Goal: Information Seeking & Learning: Check status

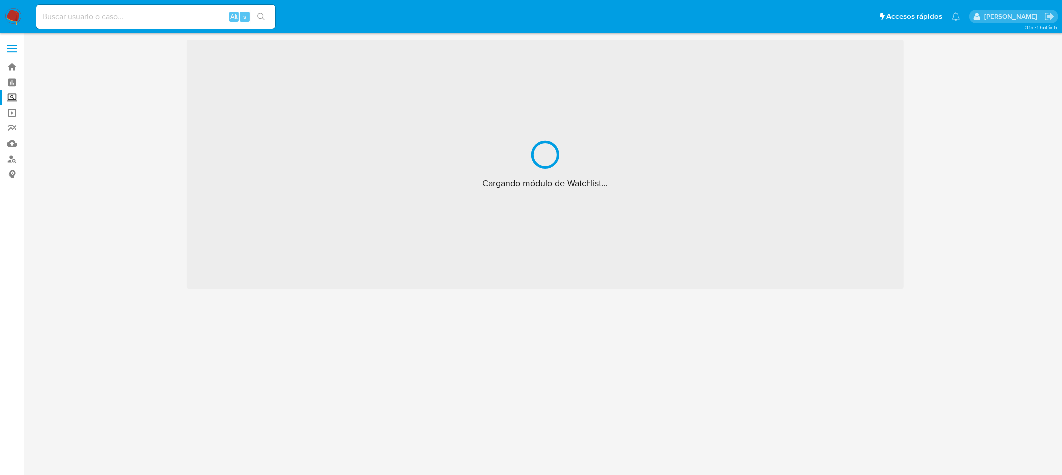
click at [70, 16] on input at bounding box center [155, 16] width 239 height 13
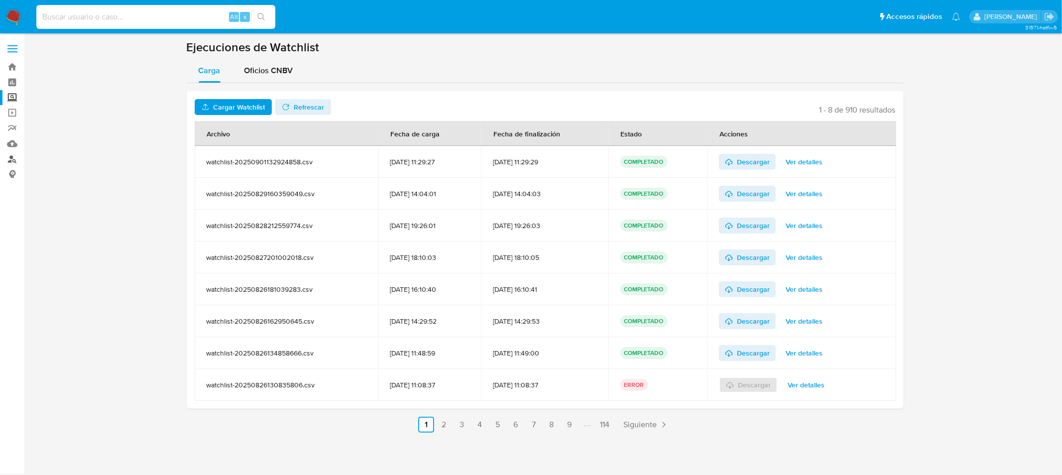
click at [14, 160] on link "Buscador de personas" at bounding box center [59, 158] width 118 height 15
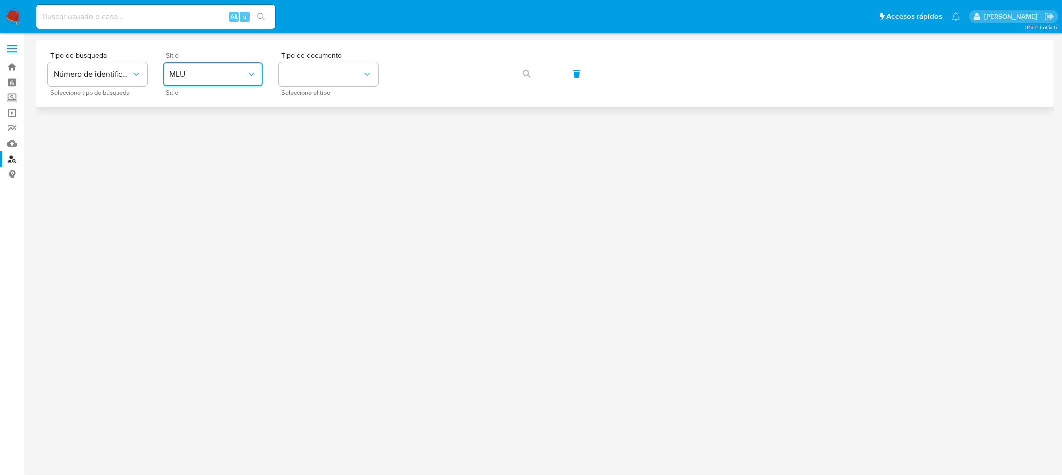
click at [192, 71] on span "MLU" at bounding box center [208, 74] width 78 height 10
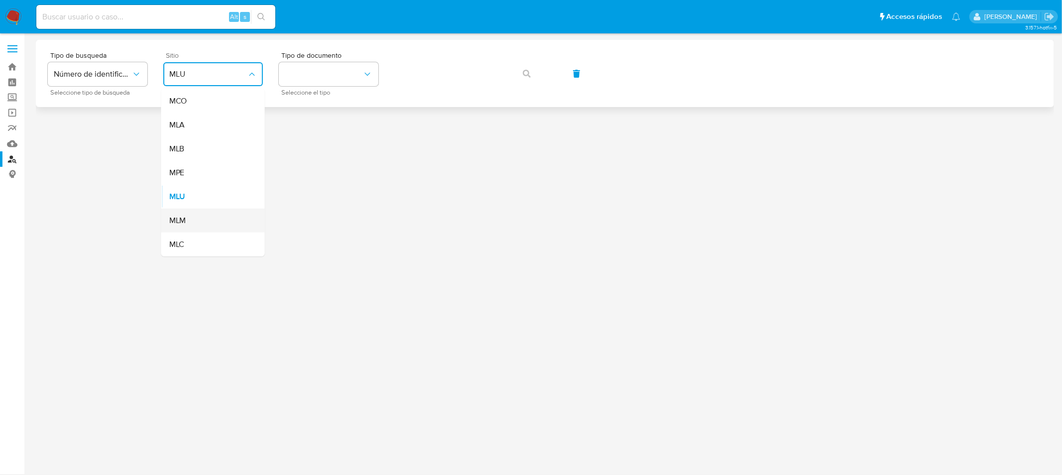
click at [195, 213] on div "MLM" at bounding box center [210, 221] width 82 height 24
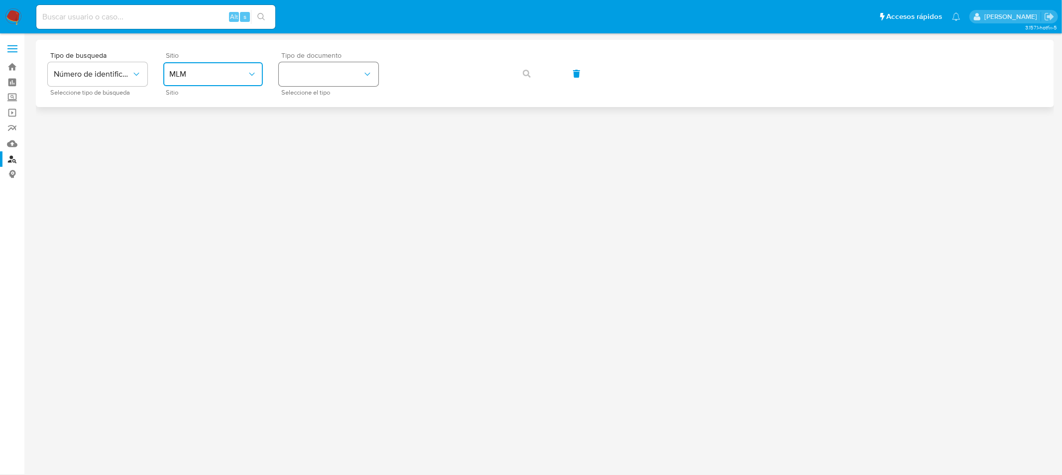
click at [321, 76] on button "identificationType" at bounding box center [329, 74] width 100 height 24
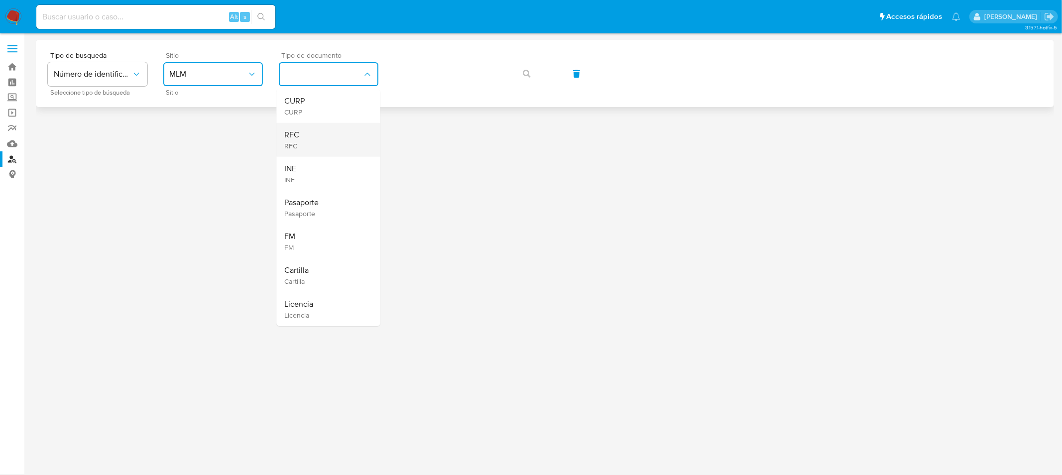
click at [319, 123] on div "RFC RFC" at bounding box center [326, 140] width 82 height 34
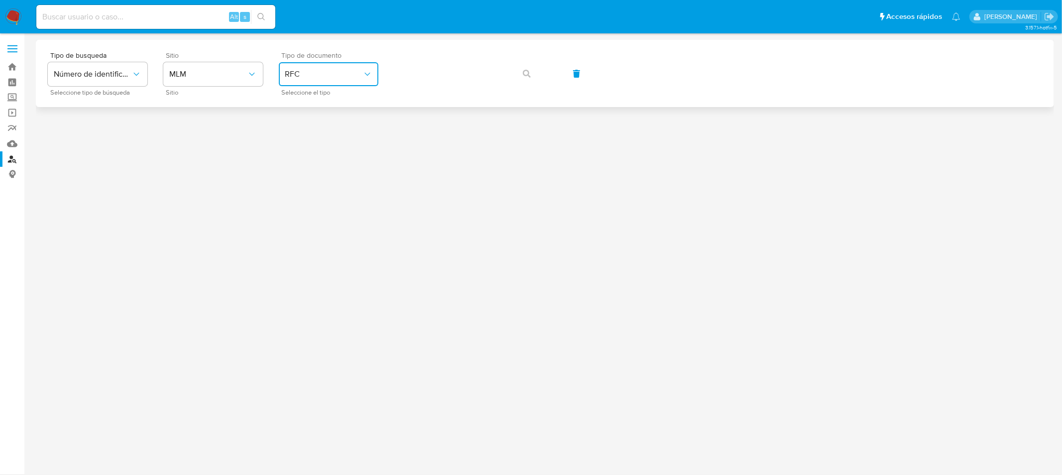
click at [305, 75] on span "RFC" at bounding box center [324, 74] width 78 height 10
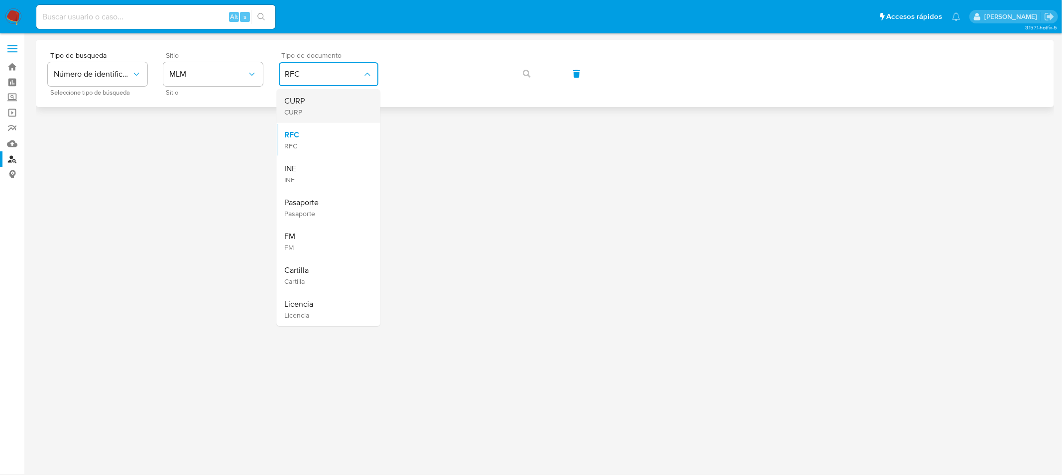
click at [306, 114] on div "CURP CURP" at bounding box center [326, 106] width 82 height 34
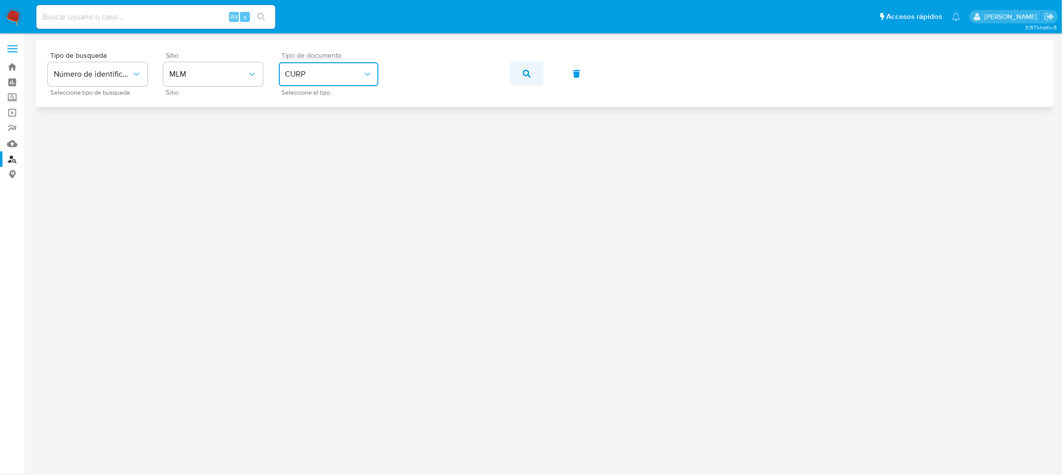
click at [523, 74] on icon "button" at bounding box center [527, 74] width 8 height 8
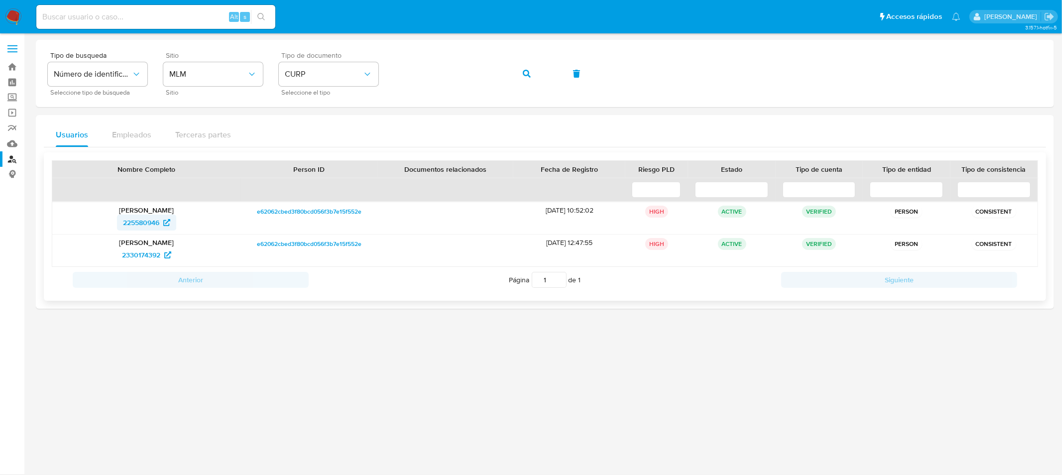
click at [137, 224] on span "225580946" at bounding box center [141, 223] width 36 height 16
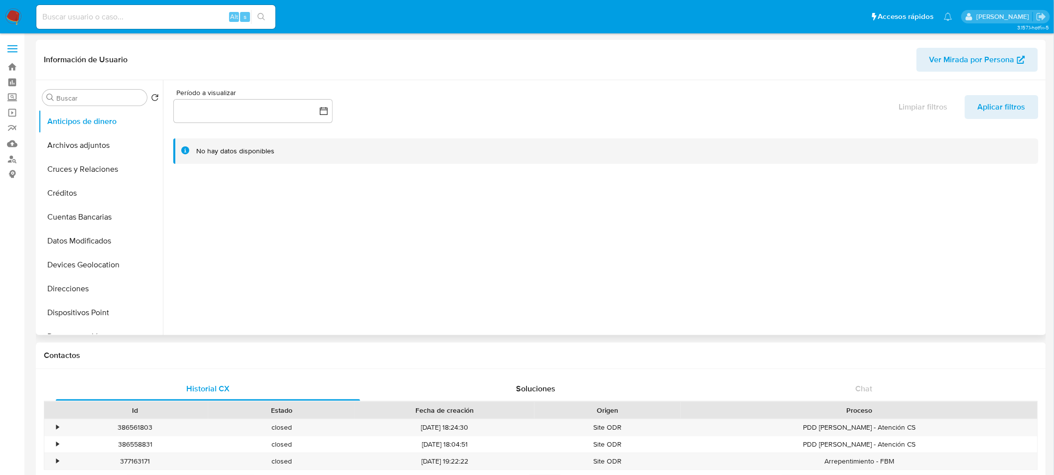
select select "10"
click at [74, 252] on button "General" at bounding box center [96, 245] width 117 height 24
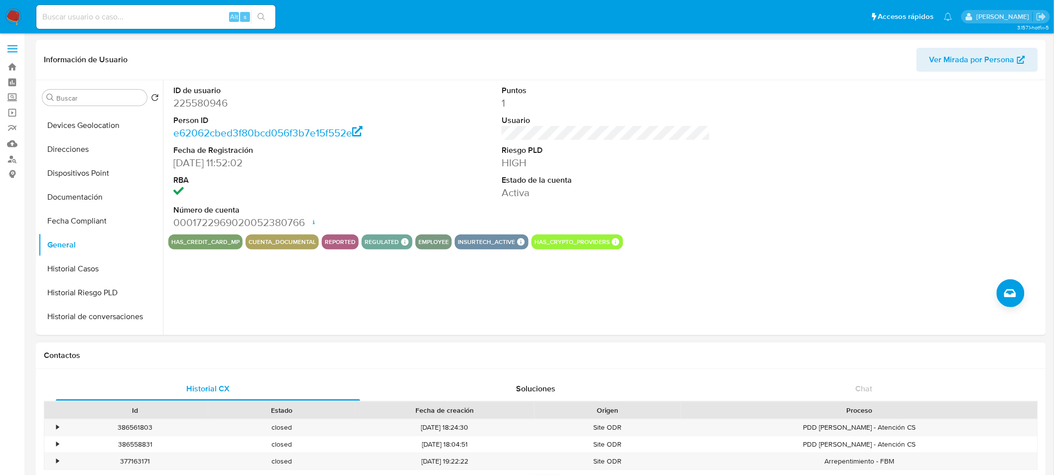
drag, startPoint x: 624, startPoint y: 350, endPoint x: 686, endPoint y: 348, distance: 61.8
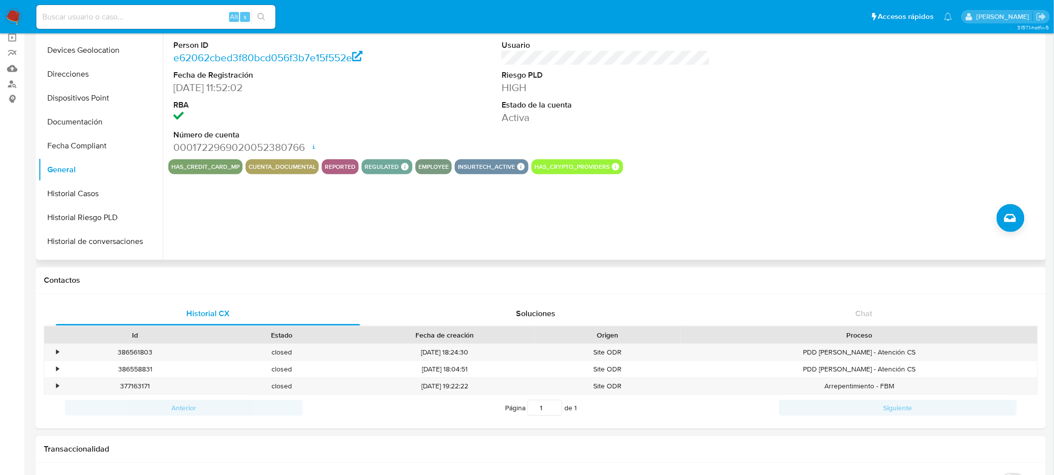
scroll to position [76, 0]
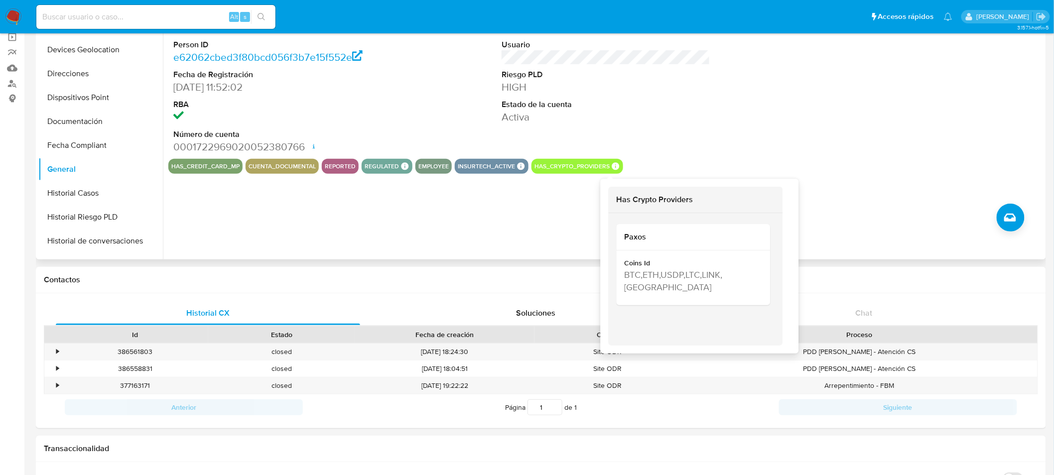
click at [611, 169] on icon at bounding box center [615, 166] width 9 height 9
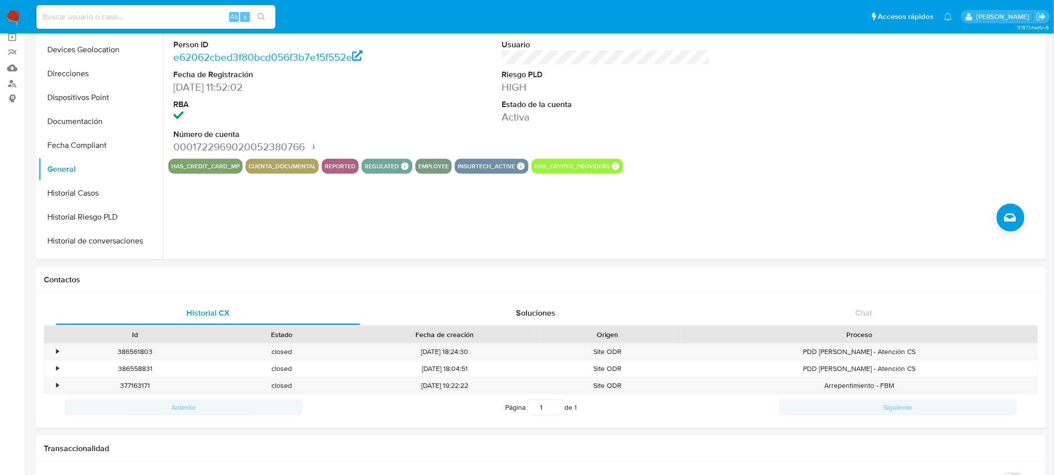
drag, startPoint x: 620, startPoint y: 271, endPoint x: 696, endPoint y: 262, distance: 76.3
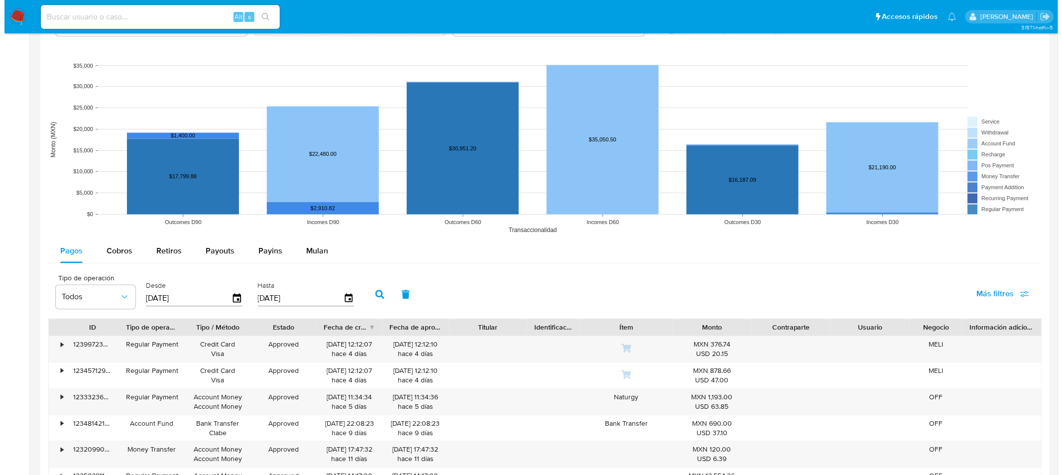
scroll to position [703, 0]
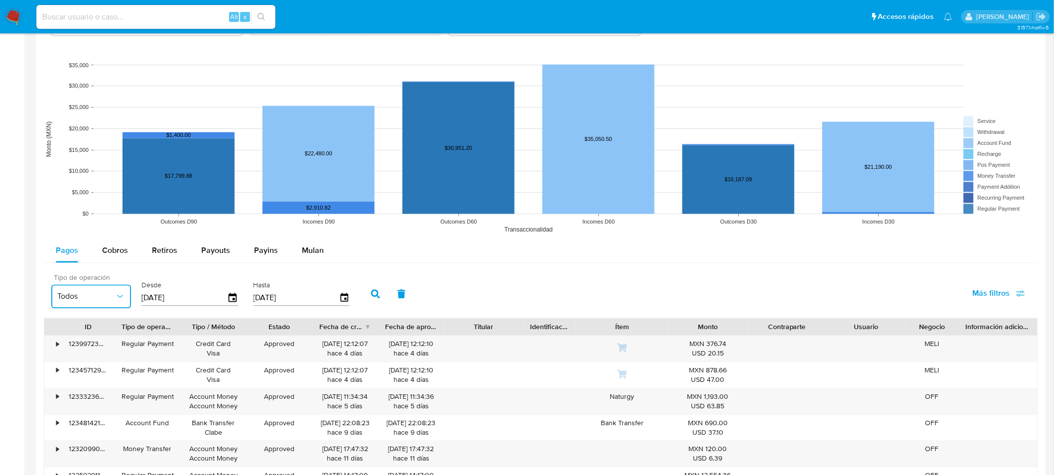
click at [116, 297] on icon "button" at bounding box center [120, 297] width 10 height 10
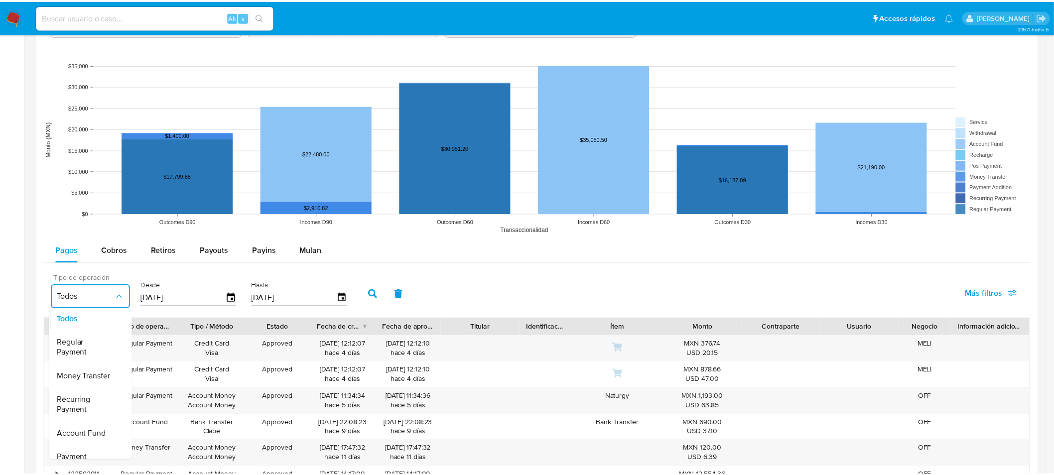
scroll to position [3, 0]
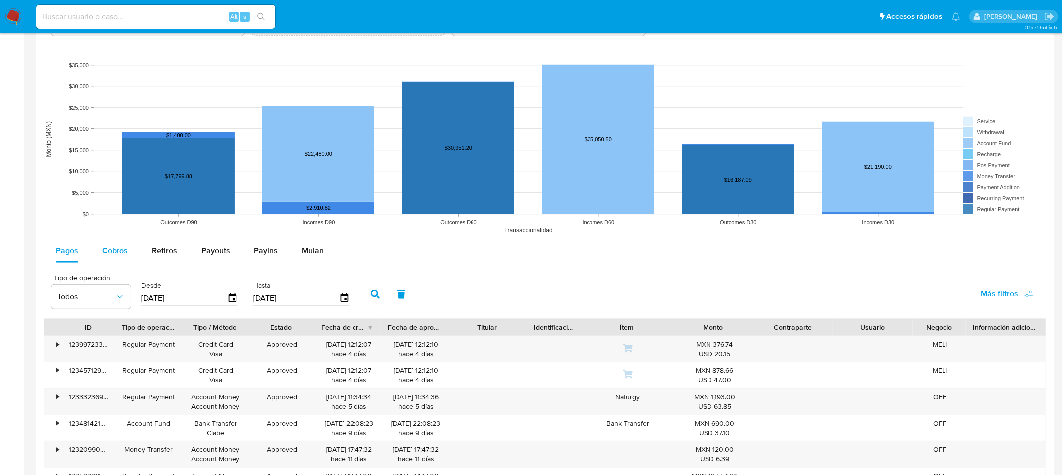
click at [118, 251] on span "Cobros" at bounding box center [115, 250] width 26 height 11
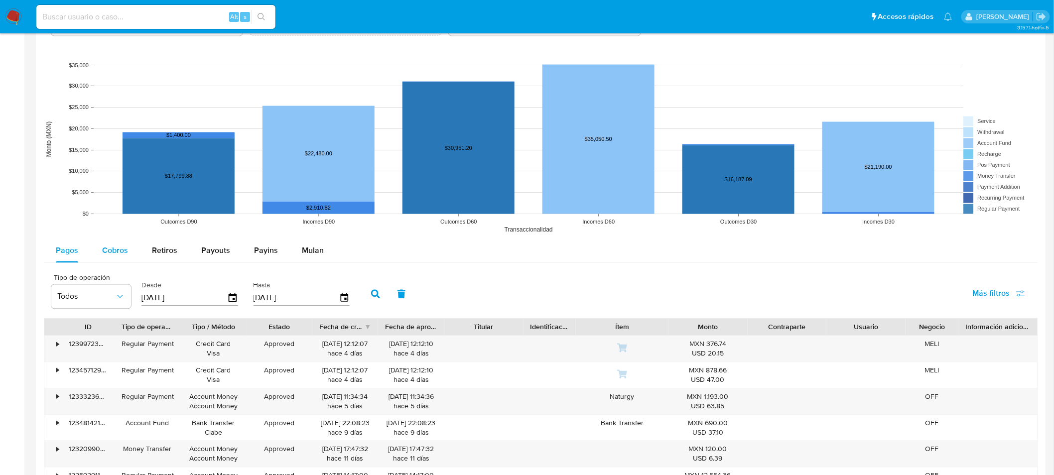
select select "10"
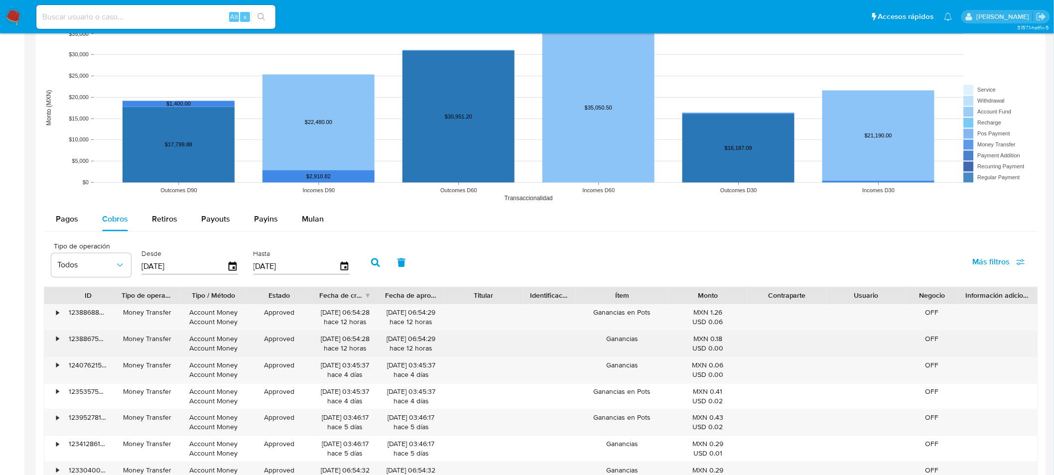
scroll to position [733, 0]
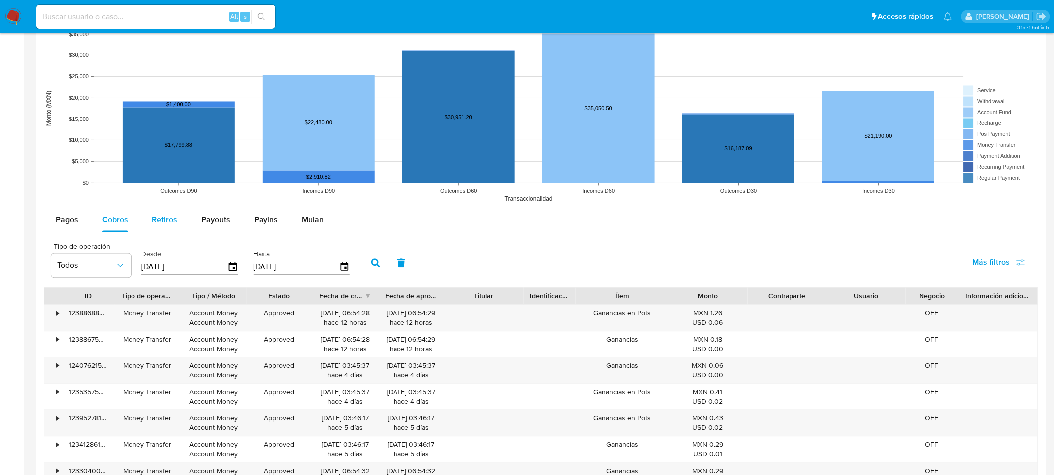
click at [174, 221] on span "Retiros" at bounding box center [164, 219] width 25 height 11
select select "10"
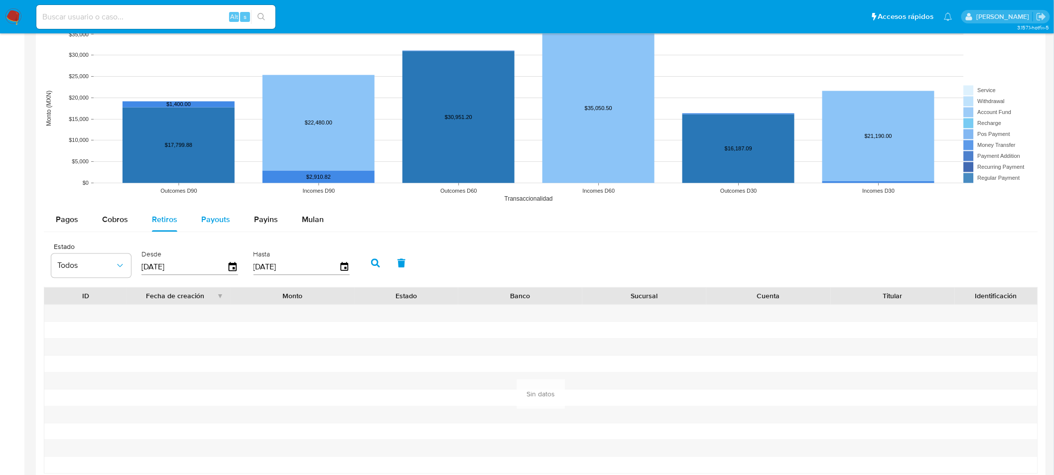
click at [218, 222] on span "Payouts" at bounding box center [215, 219] width 29 height 11
select select "10"
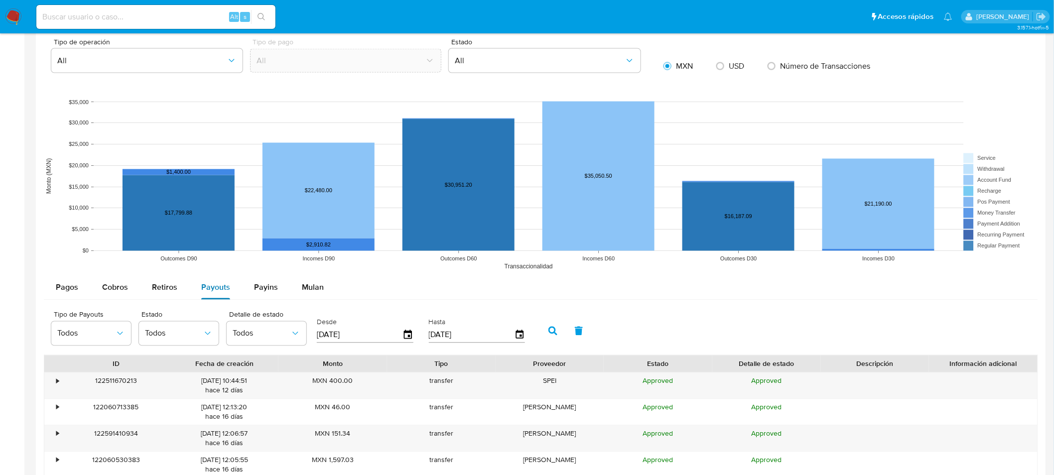
scroll to position [620, 0]
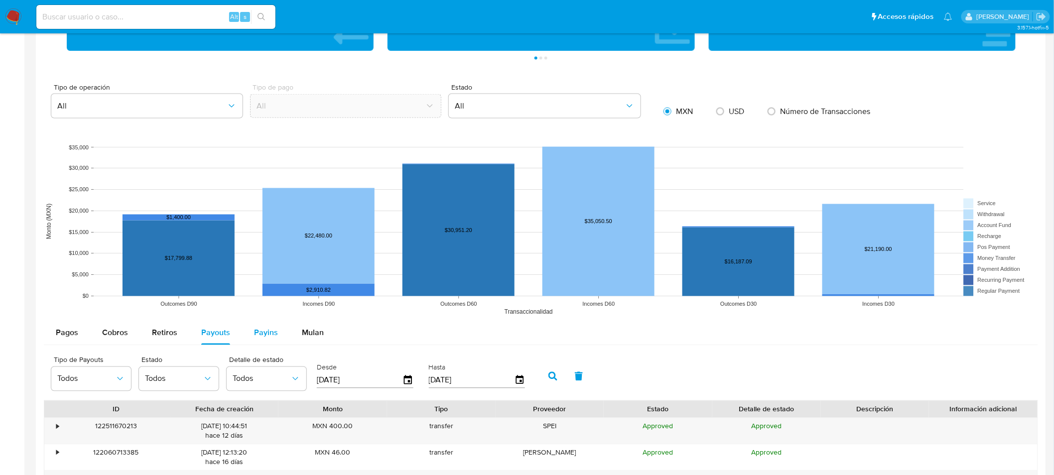
click at [259, 335] on span "Payins" at bounding box center [266, 332] width 24 height 11
select select "10"
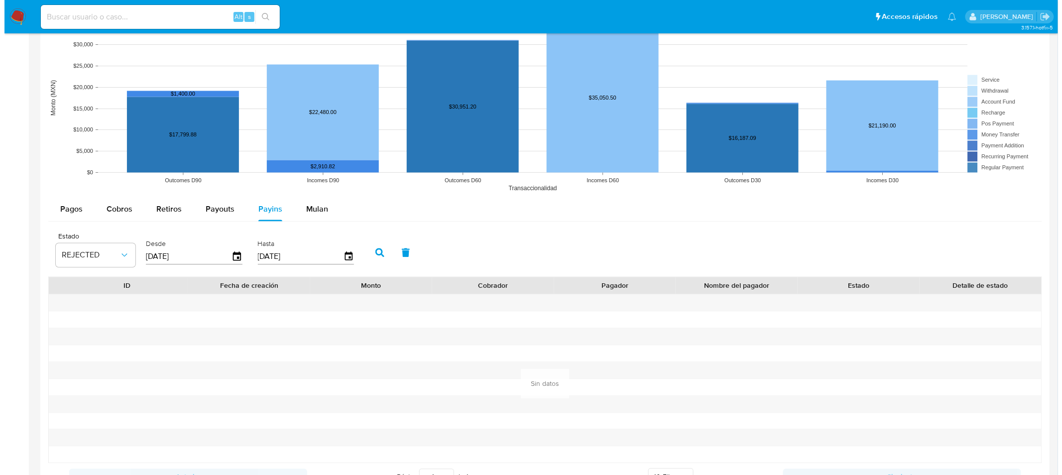
scroll to position [744, 0]
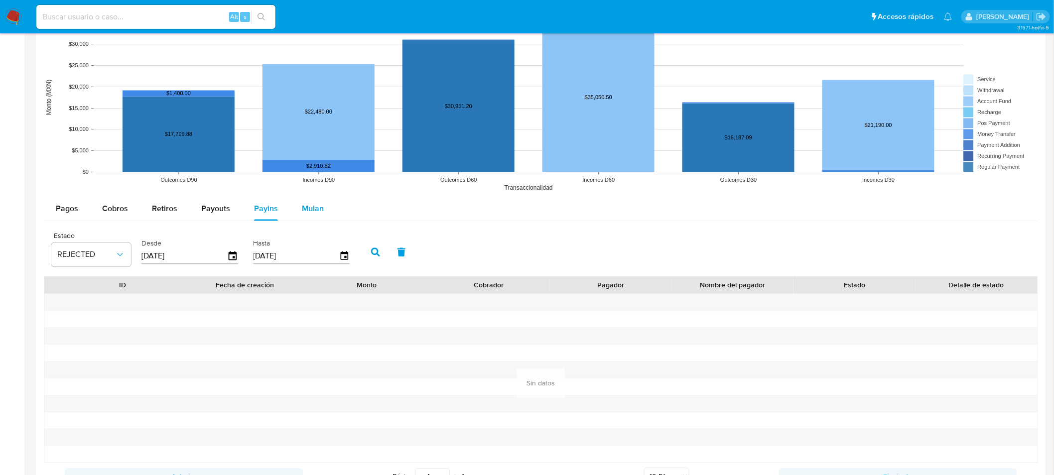
click at [316, 203] on span "Mulan" at bounding box center [313, 208] width 22 height 11
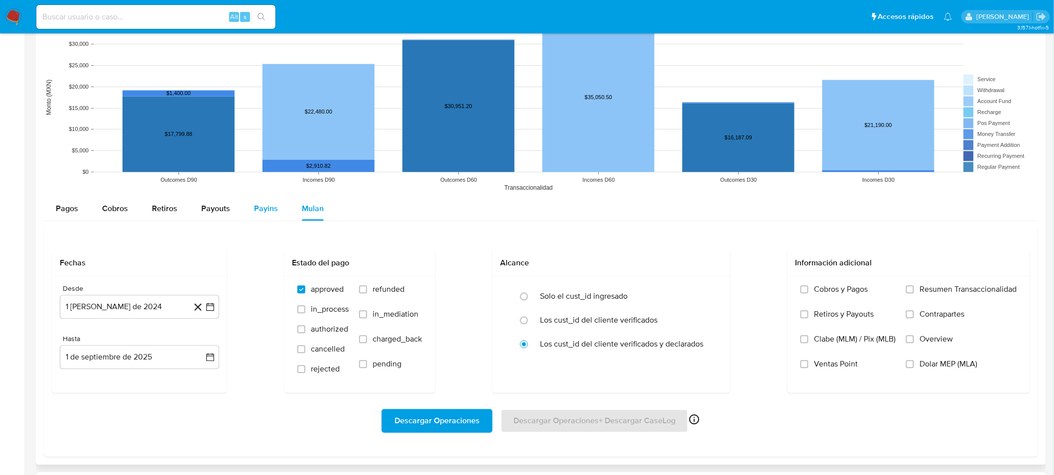
click at [261, 210] on span "Payins" at bounding box center [266, 208] width 24 height 11
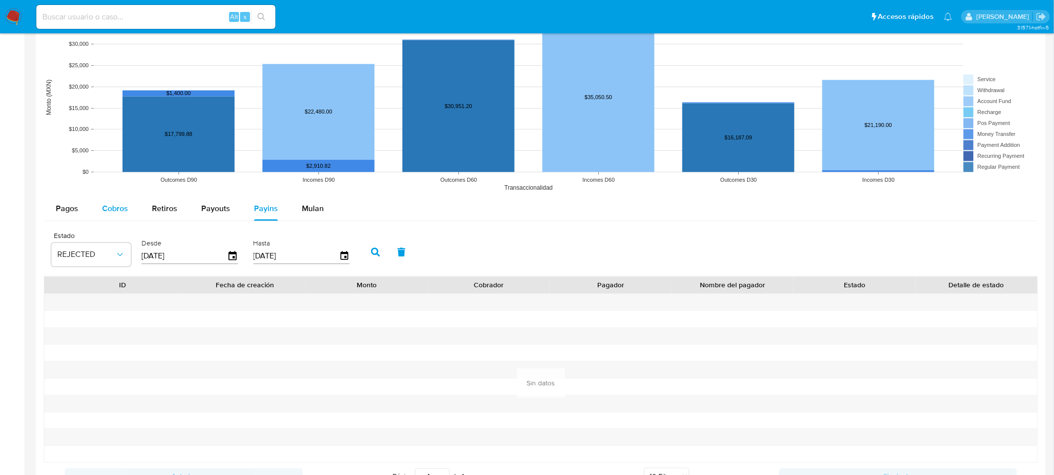
click at [117, 210] on span "Cobros" at bounding box center [115, 208] width 26 height 11
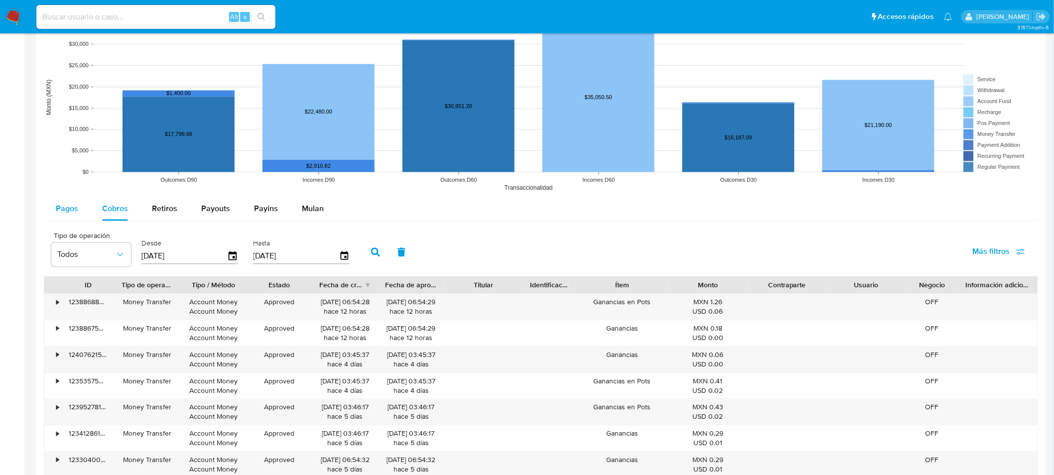
click at [65, 206] on span "Pagos" at bounding box center [67, 208] width 22 height 11
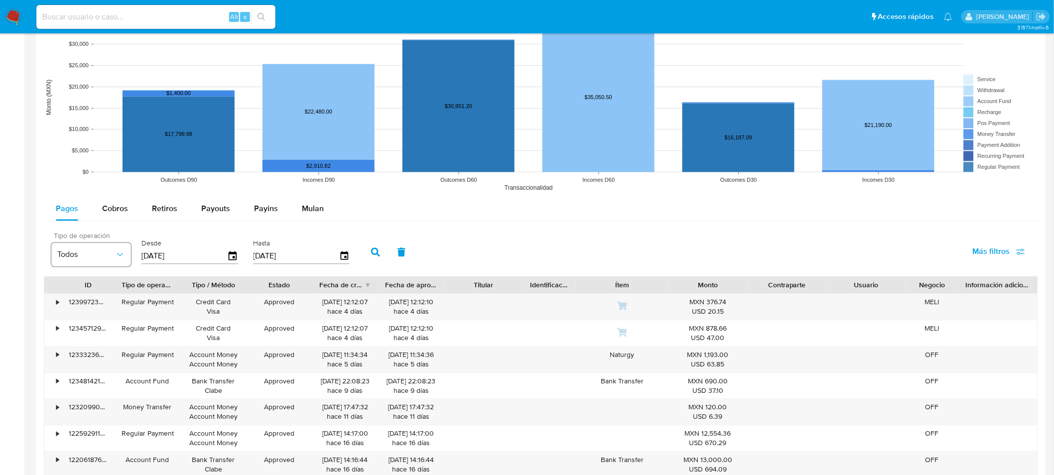
click at [108, 255] on span "Todos" at bounding box center [86, 255] width 58 height 10
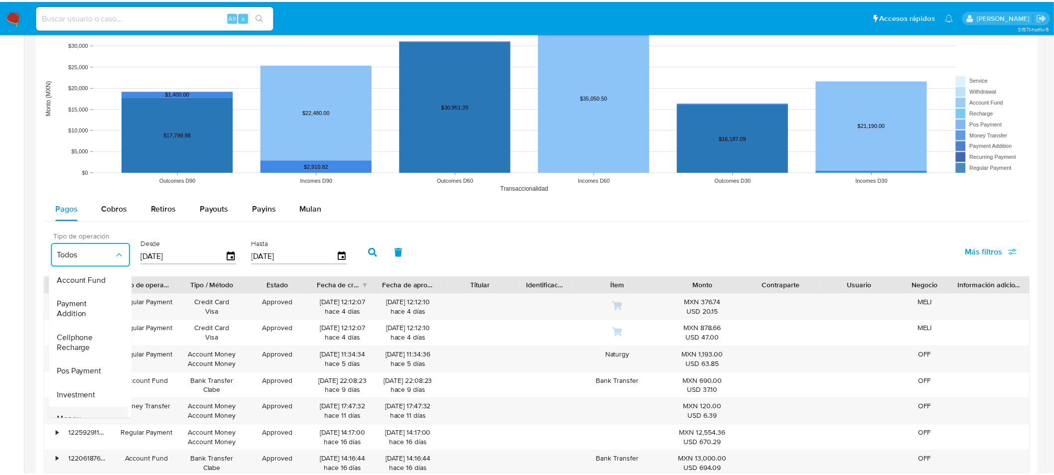
scroll to position [147, 0]
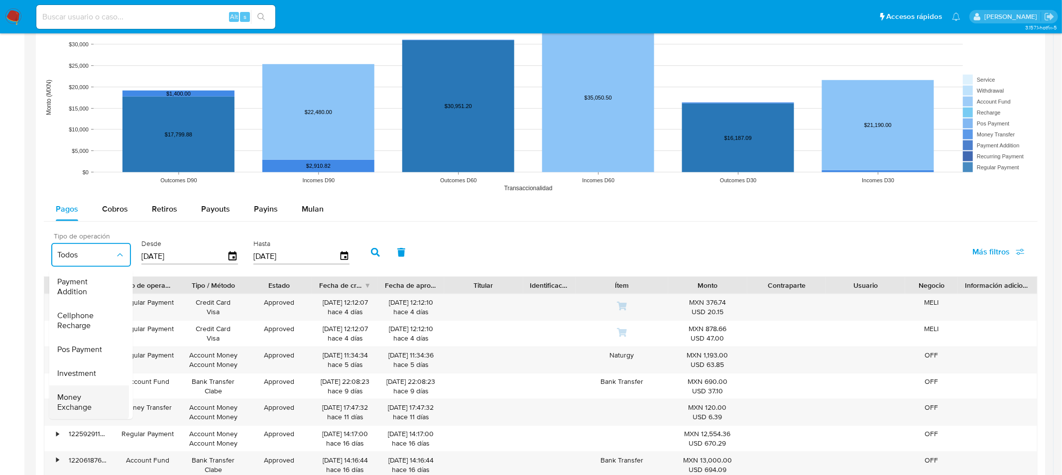
click at [91, 392] on span "Money Exchange" at bounding box center [86, 402] width 58 height 20
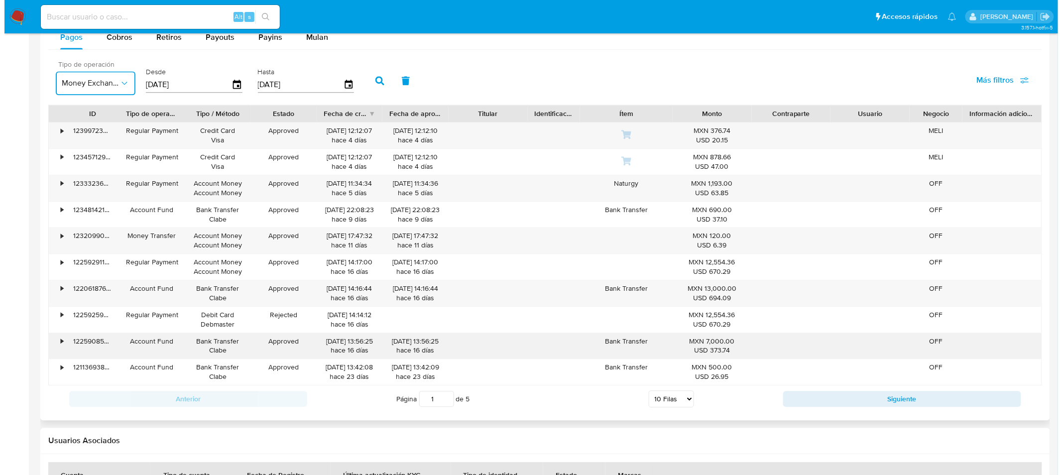
scroll to position [917, 0]
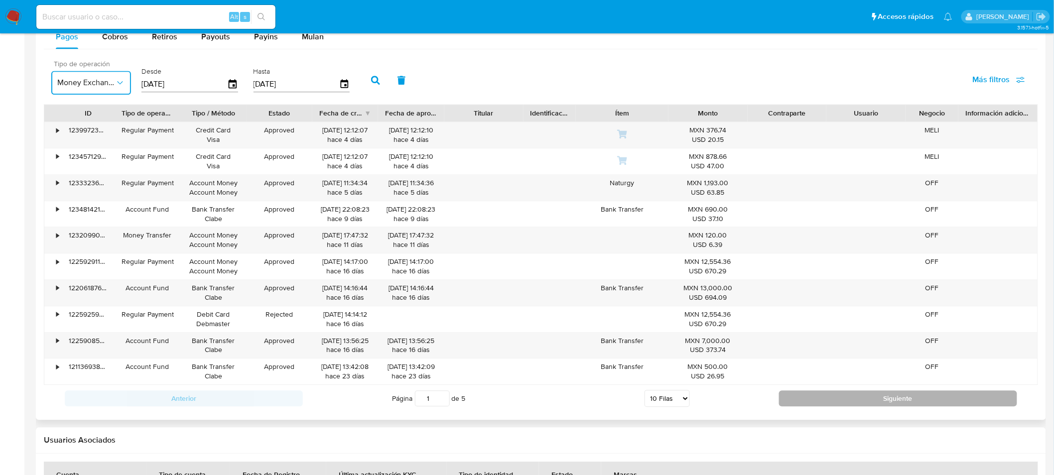
click at [823, 400] on button "Siguiente" at bounding box center [898, 398] width 238 height 16
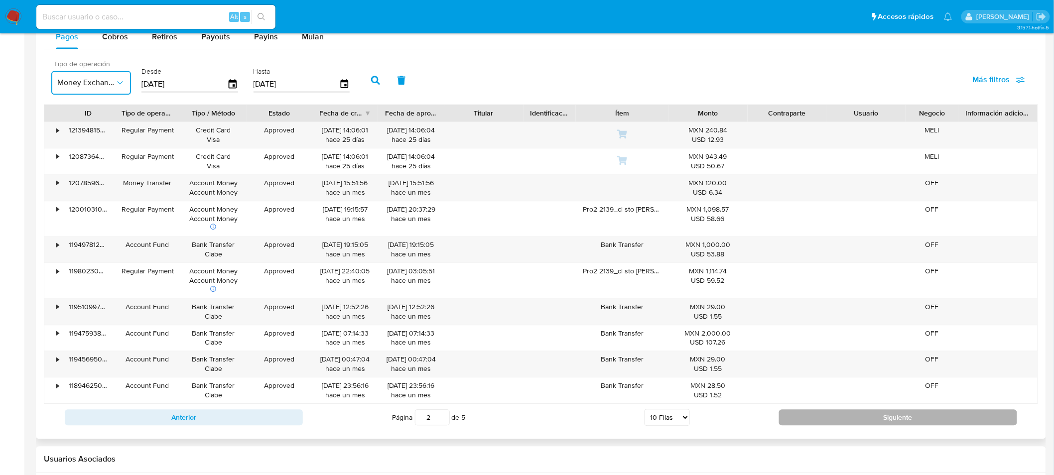
click at [890, 416] on button "Siguiente" at bounding box center [898, 417] width 238 height 16
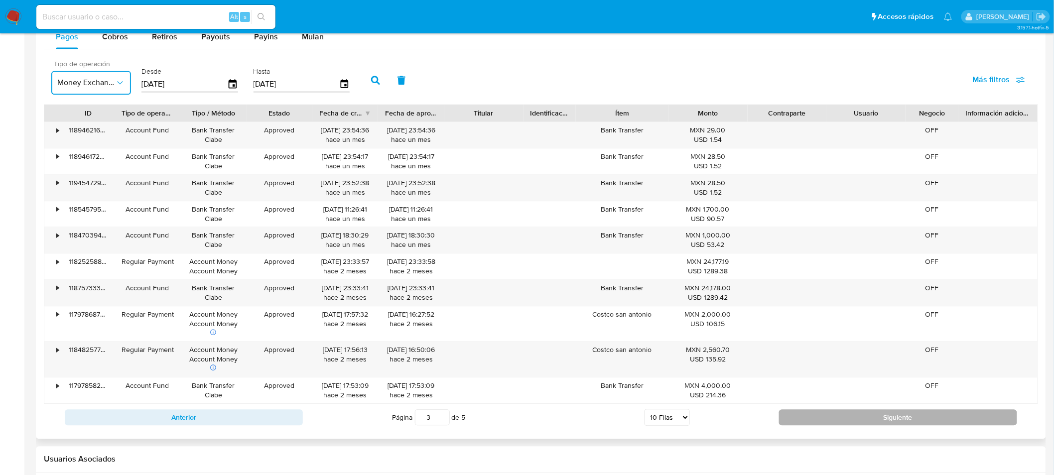
click at [875, 418] on button "Siguiente" at bounding box center [898, 417] width 238 height 16
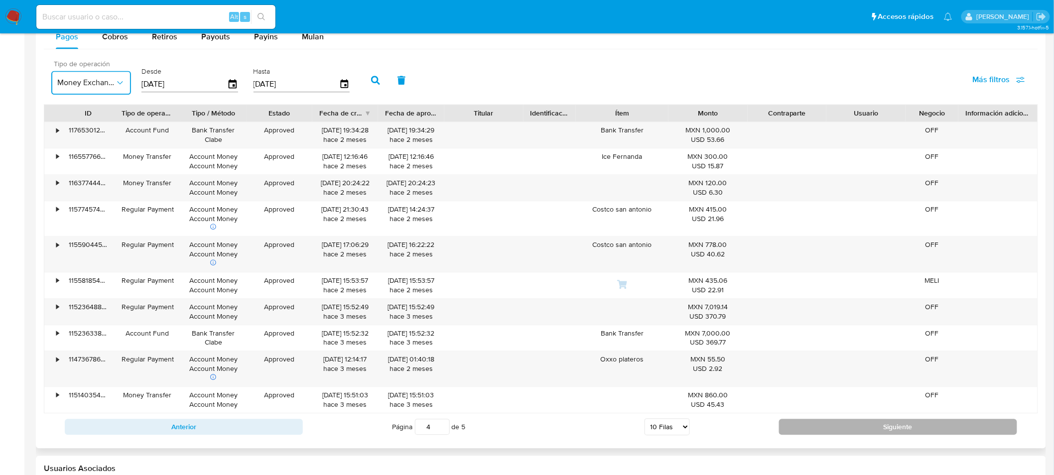
click at [907, 429] on button "Siguiente" at bounding box center [898, 427] width 238 height 16
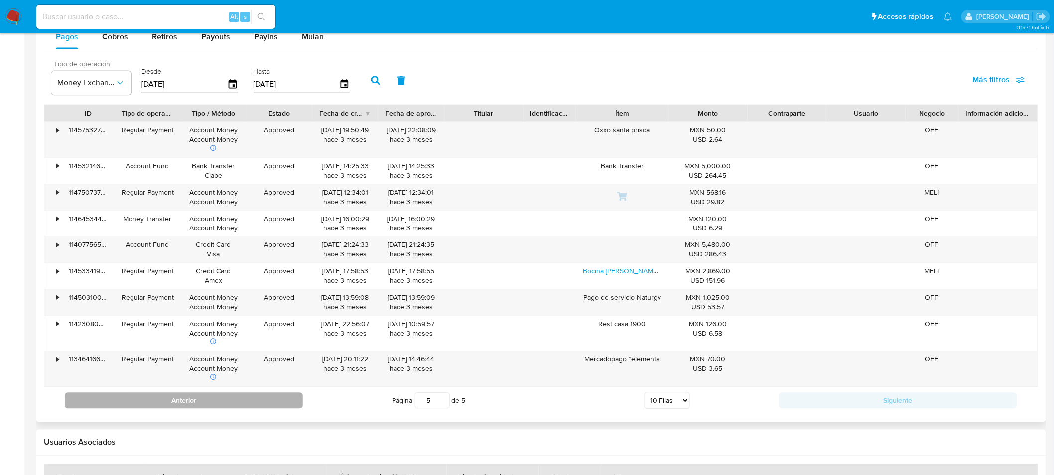
click at [246, 401] on button "Anterior" at bounding box center [184, 400] width 238 height 16
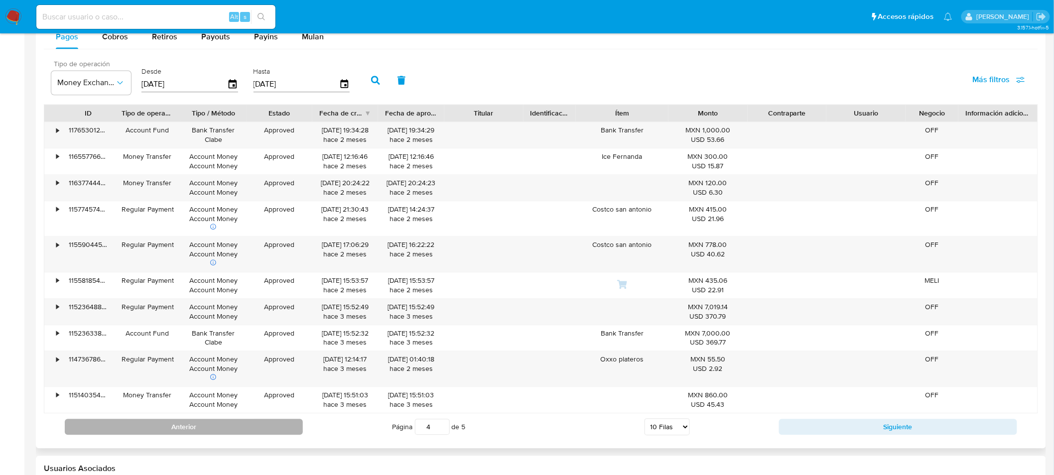
click at [271, 427] on button "Anterior" at bounding box center [184, 427] width 238 height 16
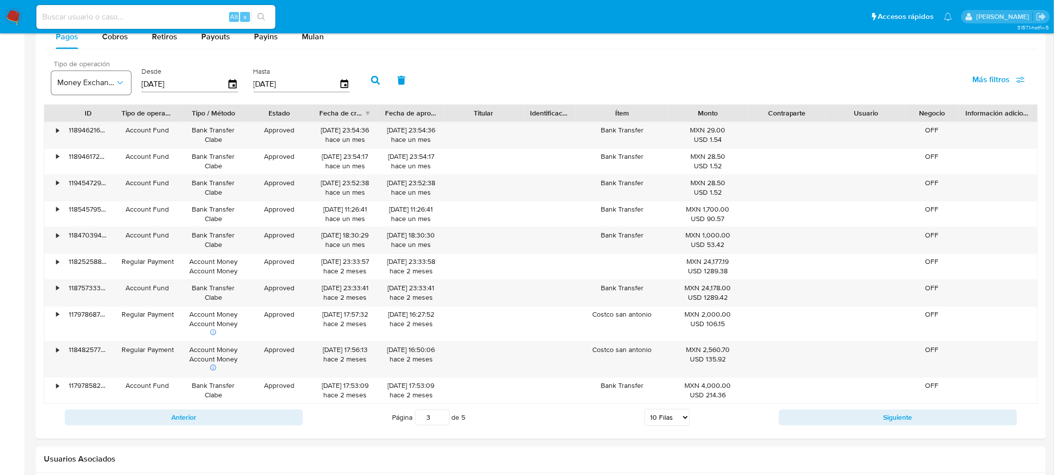
click at [116, 87] on icon "button" at bounding box center [120, 83] width 10 height 10
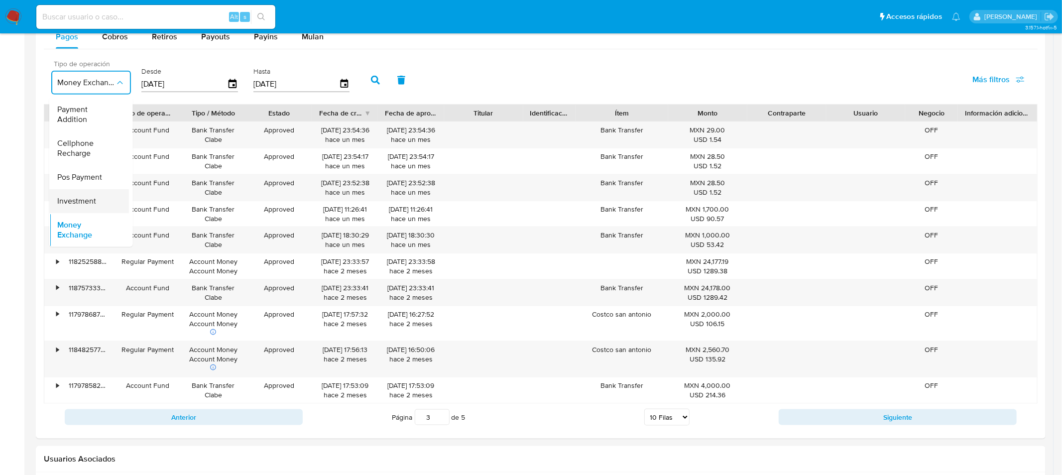
scroll to position [147, 0]
click at [102, 193] on div "Investment" at bounding box center [86, 201] width 58 height 24
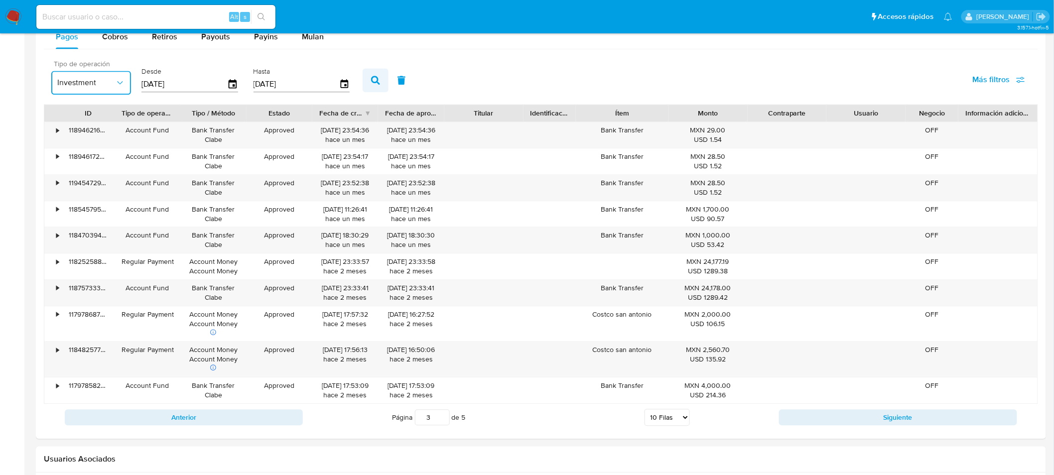
click at [374, 79] on icon "button" at bounding box center [375, 80] width 9 height 9
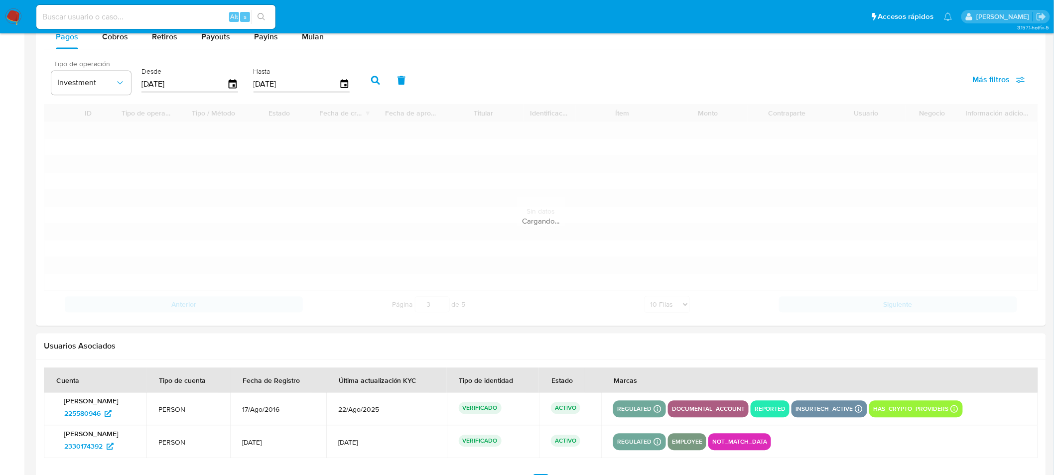
type input "1"
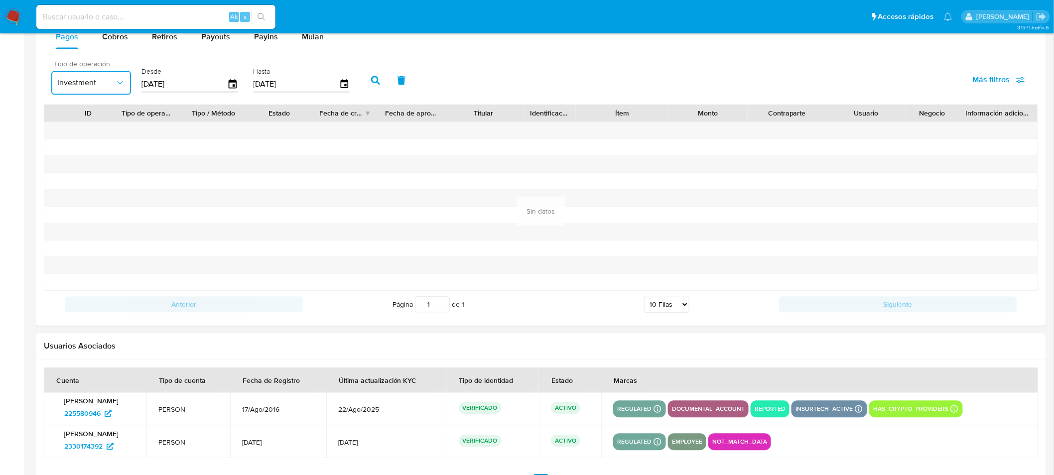
click at [92, 86] on span "Investment" at bounding box center [86, 83] width 58 height 10
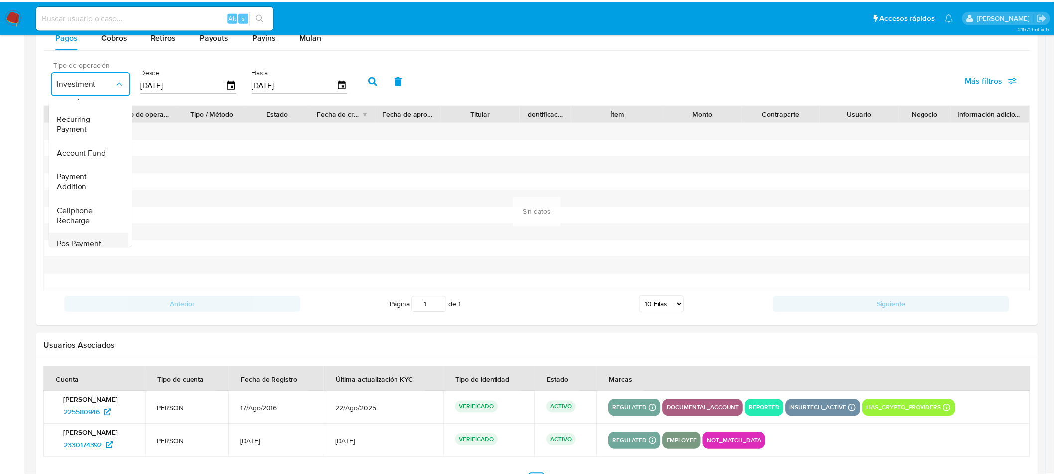
scroll to position [57, 0]
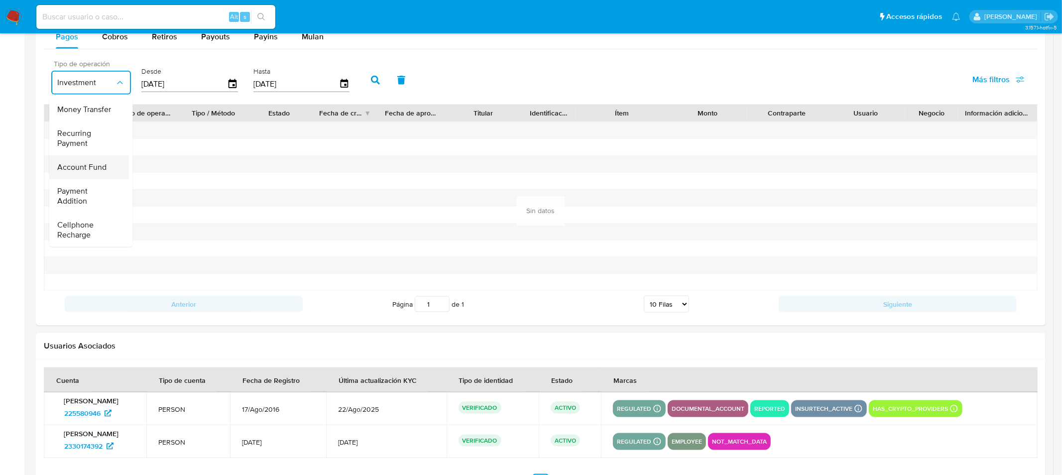
click at [91, 171] on span "Account Fund" at bounding box center [81, 168] width 49 height 10
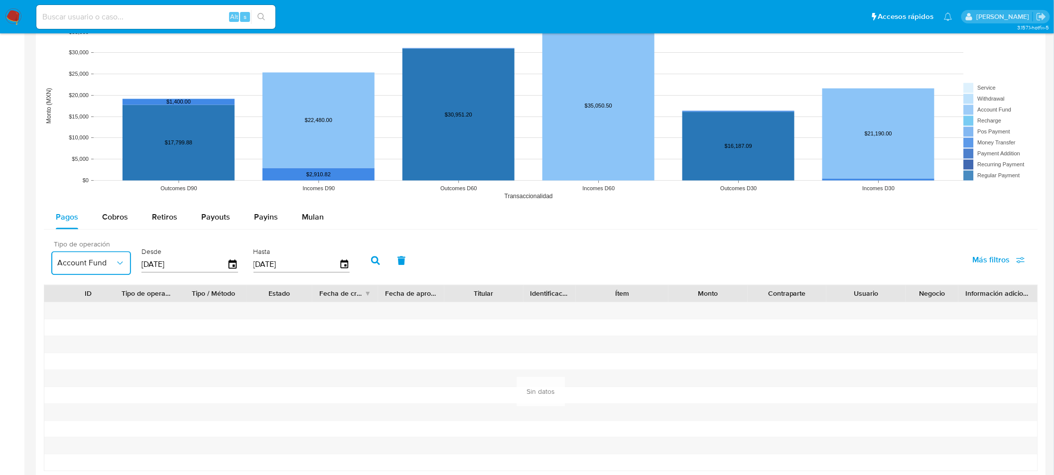
scroll to position [711, 0]
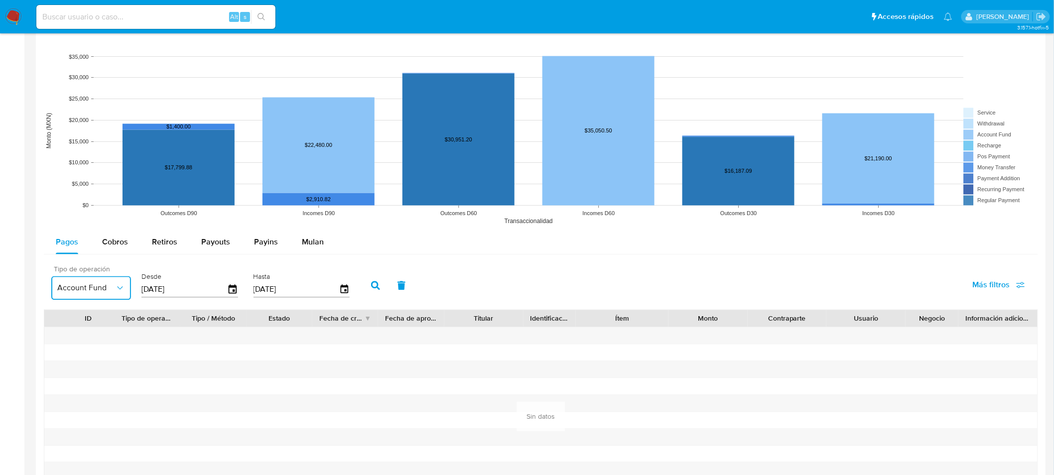
click at [86, 294] on button "Account Fund" at bounding box center [91, 288] width 80 height 24
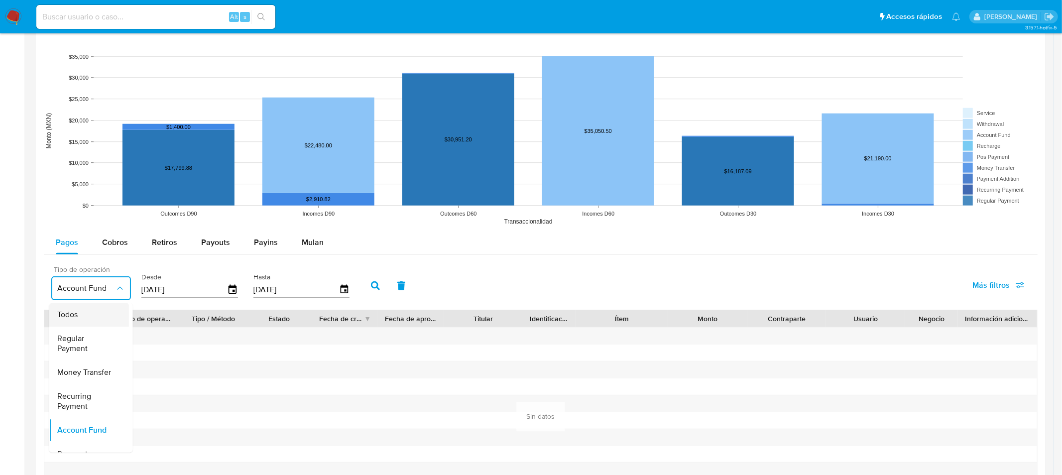
click at [77, 321] on div "Todos" at bounding box center [86, 315] width 58 height 24
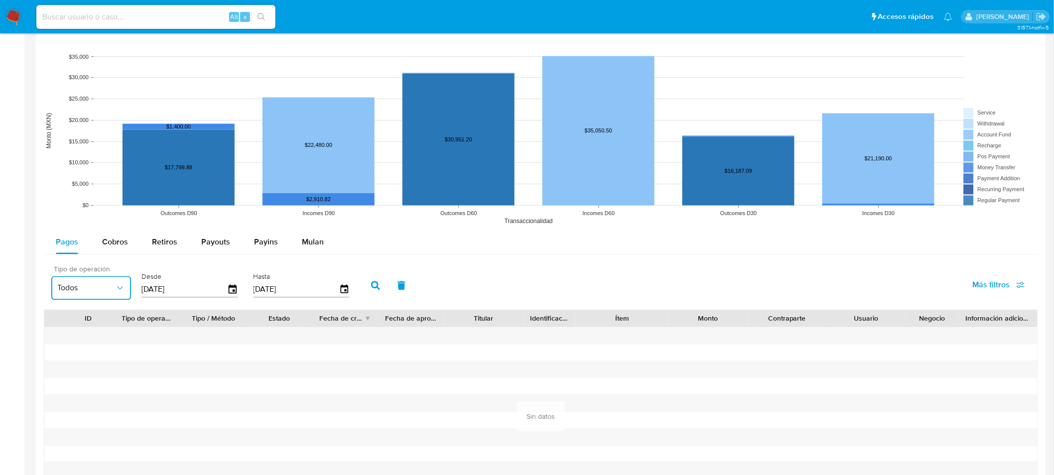
click at [173, 288] on input "[DATE]" at bounding box center [184, 290] width 86 height 16
click at [228, 290] on icon "button" at bounding box center [232, 289] width 17 height 17
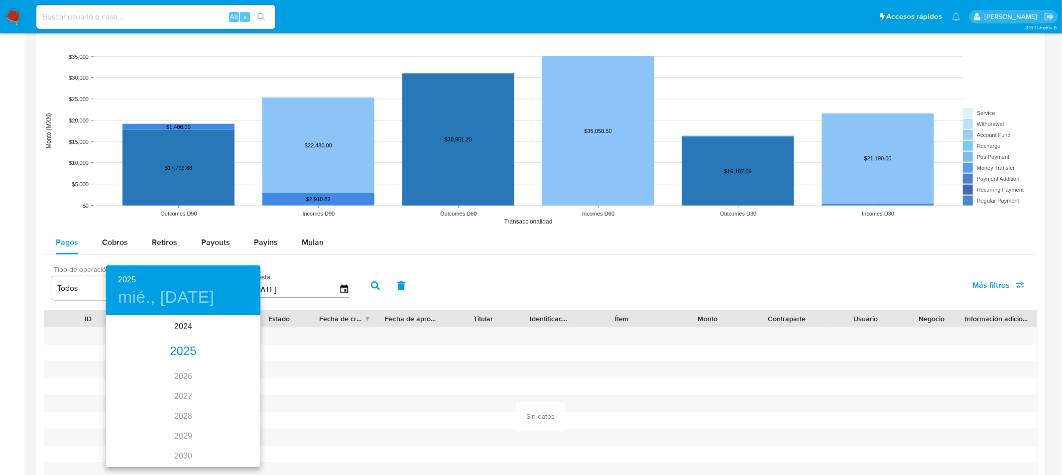
click at [182, 356] on div "2025" at bounding box center [183, 352] width 154 height 20
click at [230, 410] on div "sep." at bounding box center [234, 409] width 51 height 37
type input "[DATE]"
click at [123, 367] on p "1" at bounding box center [123, 368] width 4 height 10
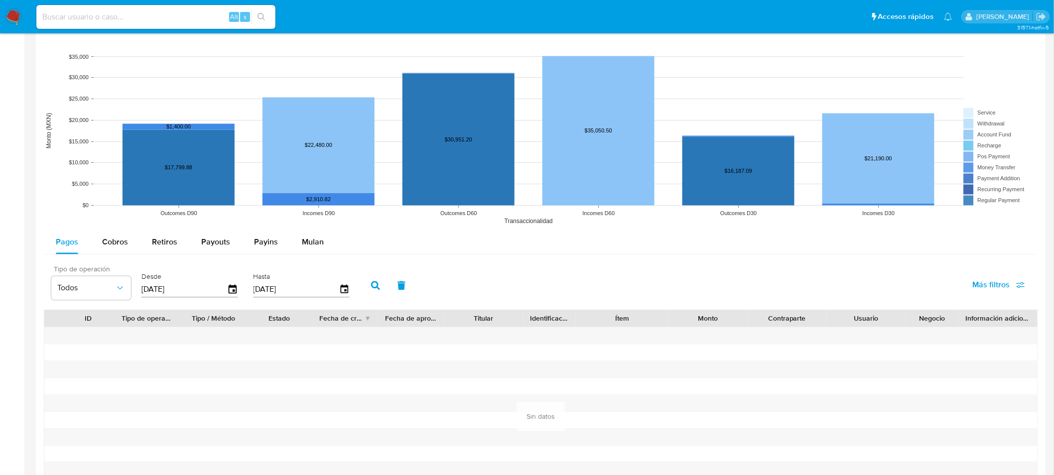
click at [371, 286] on icon "button" at bounding box center [375, 285] width 9 height 9
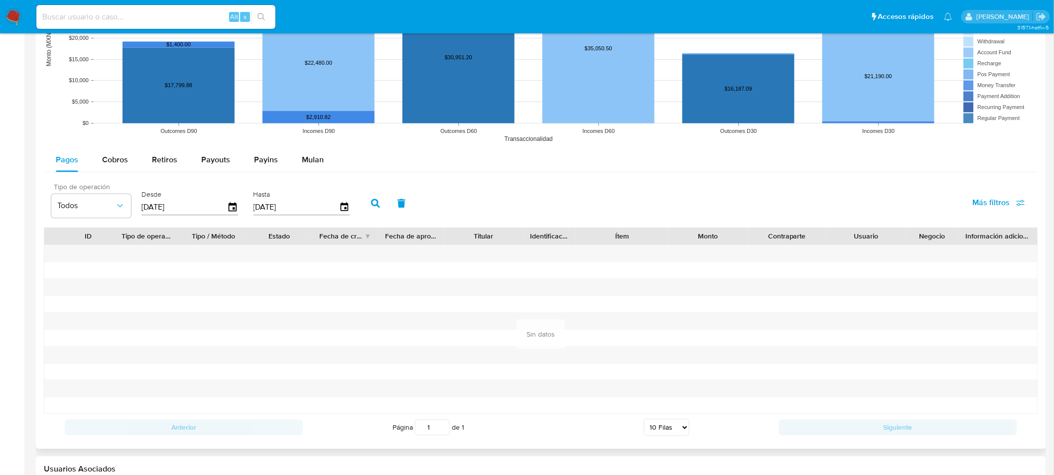
scroll to position [860, 0]
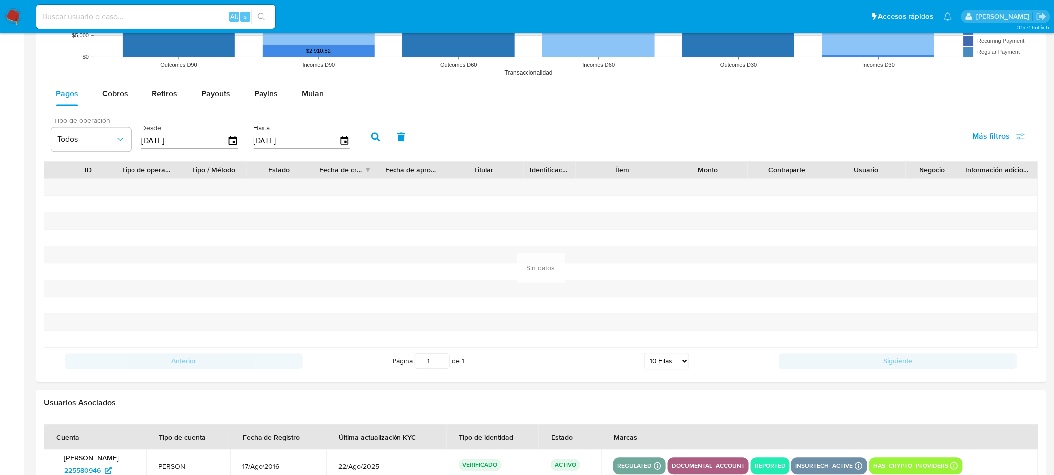
click at [374, 140] on icon "button" at bounding box center [375, 136] width 9 height 9
click at [371, 137] on icon "button" at bounding box center [375, 136] width 9 height 9
click at [230, 144] on icon "button" at bounding box center [232, 140] width 17 height 17
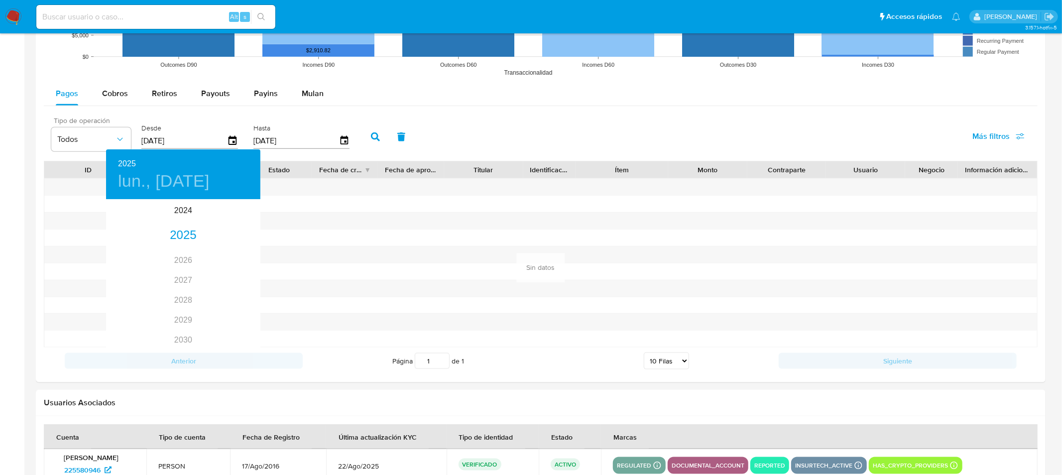
click at [330, 221] on div at bounding box center [531, 237] width 1062 height 475
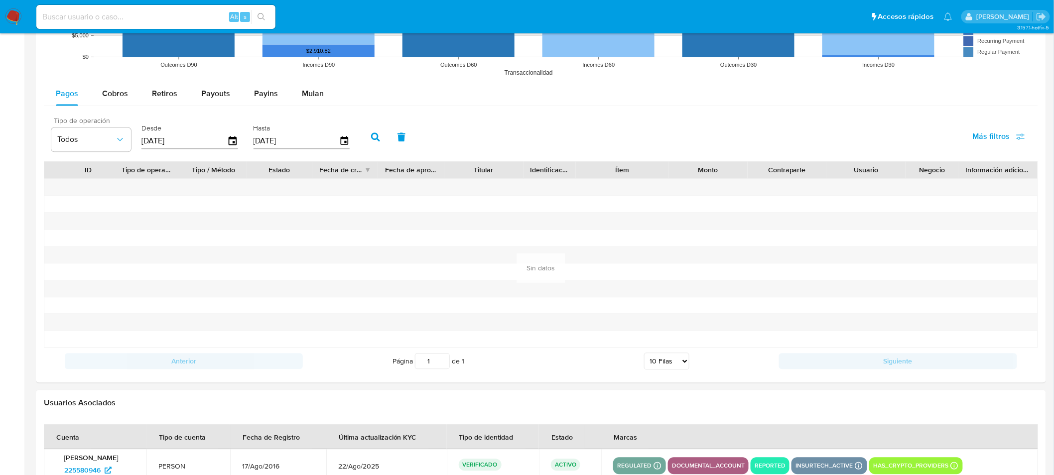
click at [371, 141] on icon "button" at bounding box center [375, 136] width 9 height 9
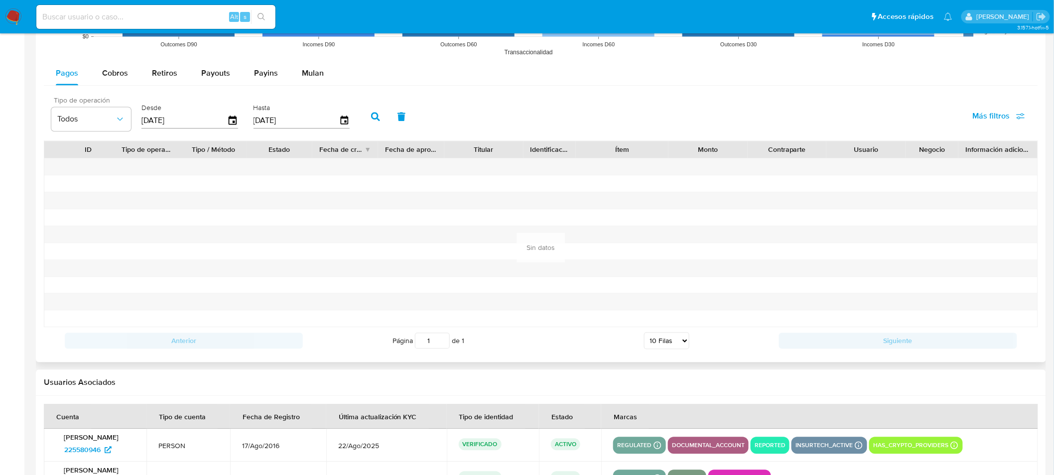
scroll to position [822, 0]
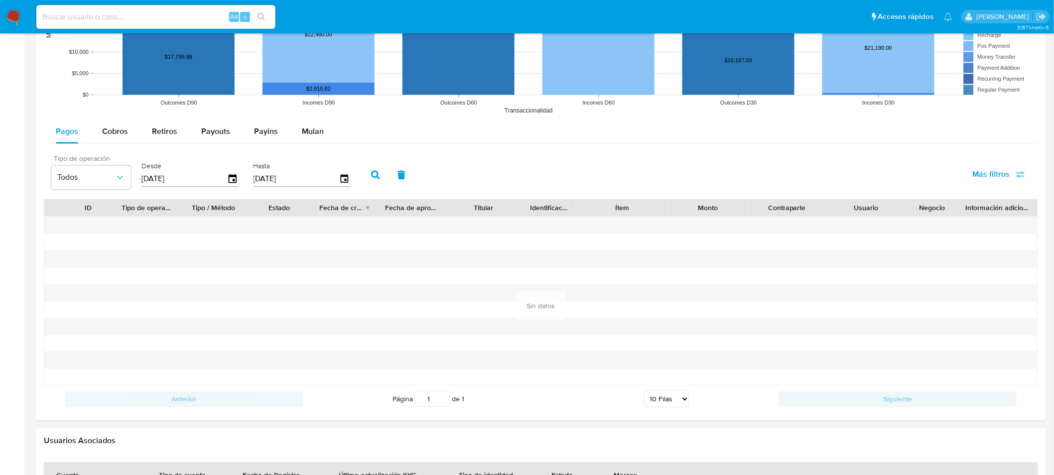
click at [371, 173] on icon "button" at bounding box center [375, 174] width 9 height 9
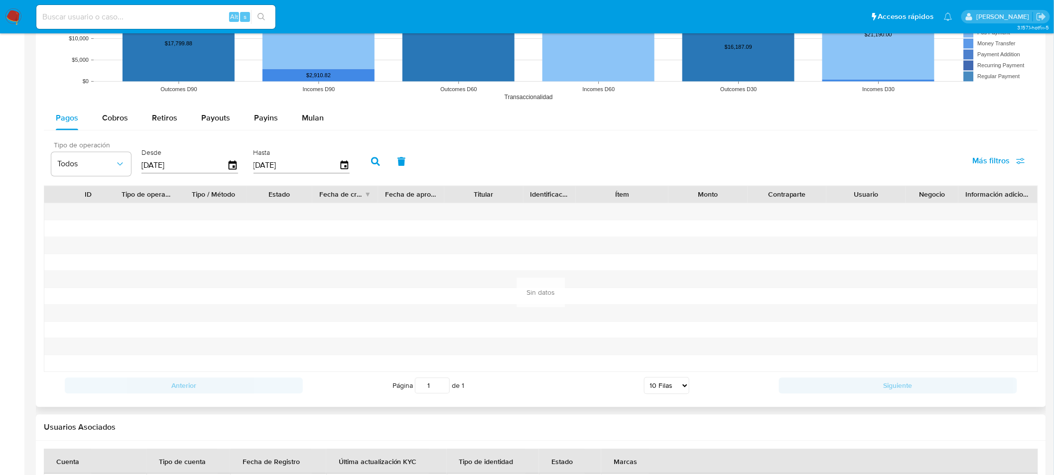
scroll to position [836, 0]
click at [372, 159] on icon "button" at bounding box center [375, 160] width 9 height 9
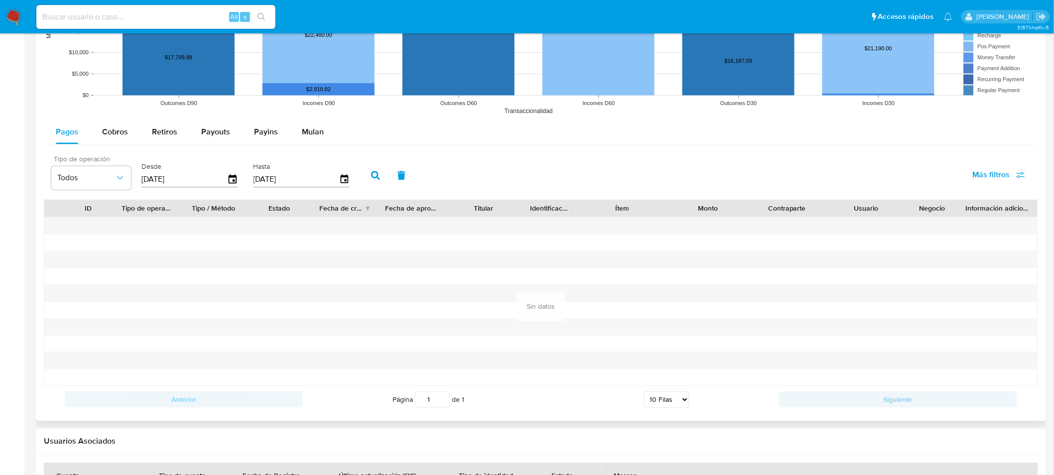
scroll to position [821, 0]
click at [371, 178] on icon "button" at bounding box center [375, 176] width 9 height 9
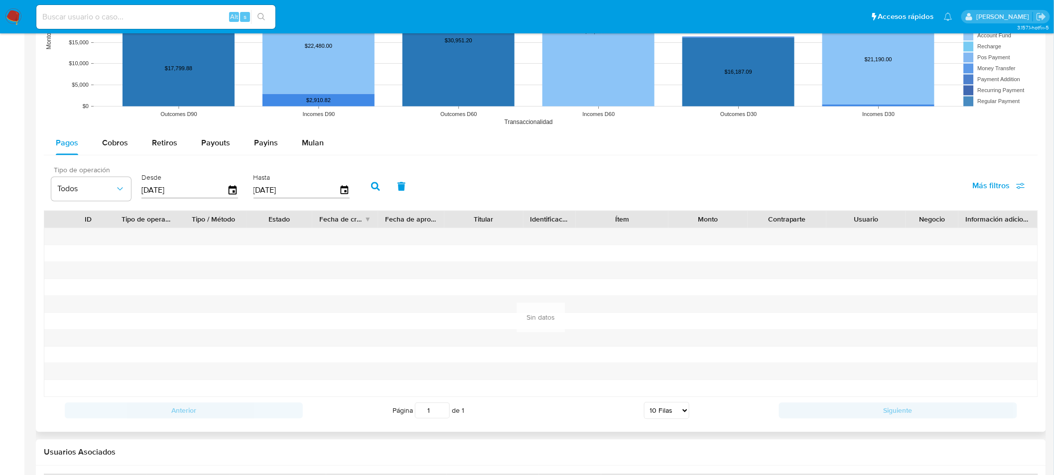
scroll to position [812, 0]
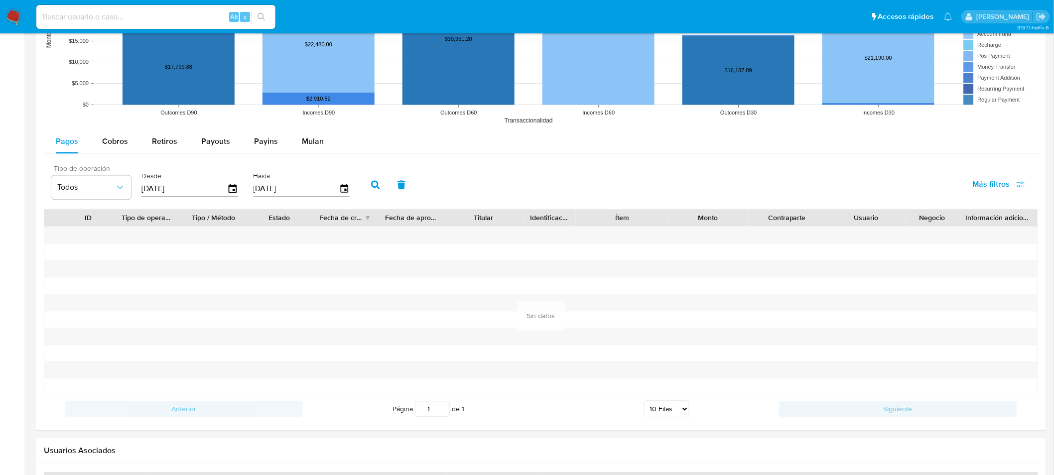
click at [371, 188] on icon "button" at bounding box center [375, 184] width 9 height 9
click at [371, 189] on icon "button" at bounding box center [375, 184] width 9 height 9
click at [365, 183] on button "button" at bounding box center [375, 185] width 26 height 24
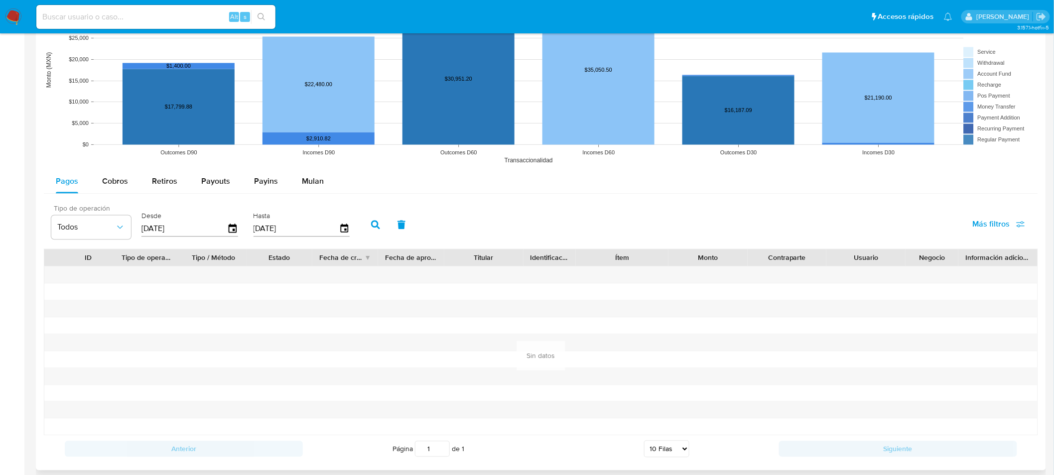
scroll to position [771, 0]
click at [375, 223] on icon "button" at bounding box center [375, 226] width 9 height 9
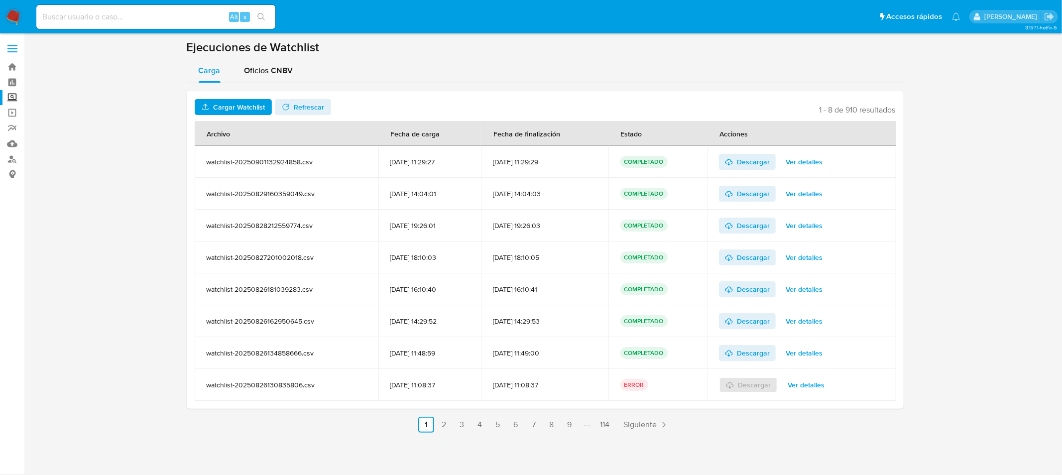
click at [10, 100] on label "Screening" at bounding box center [59, 97] width 118 height 15
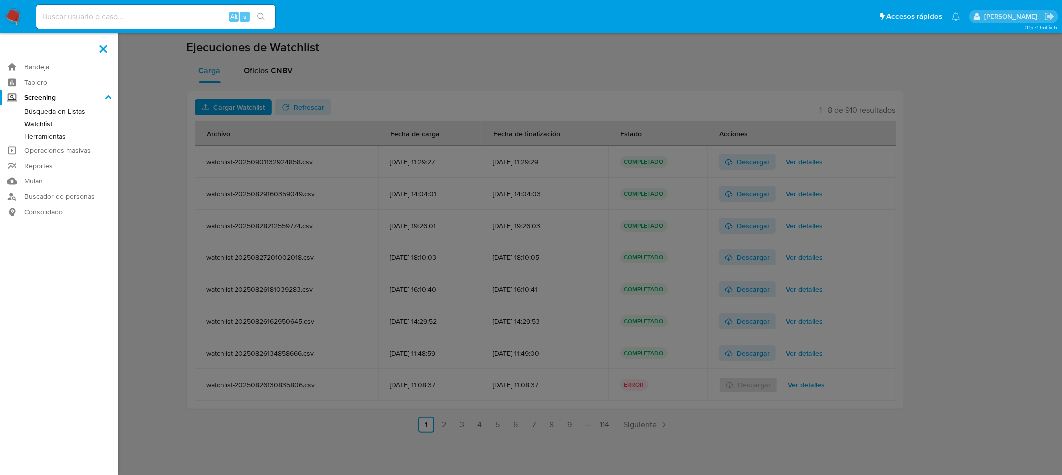
click at [0, 0] on input "Screening" at bounding box center [0, 0] width 0 height 0
click at [38, 196] on link "Buscador de personas" at bounding box center [59, 196] width 118 height 15
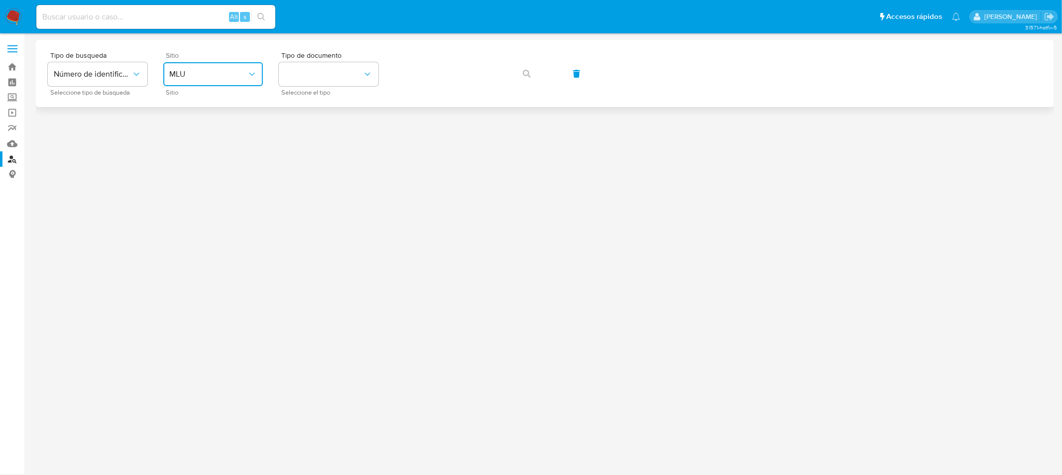
click at [243, 80] on button "MLU" at bounding box center [213, 74] width 100 height 24
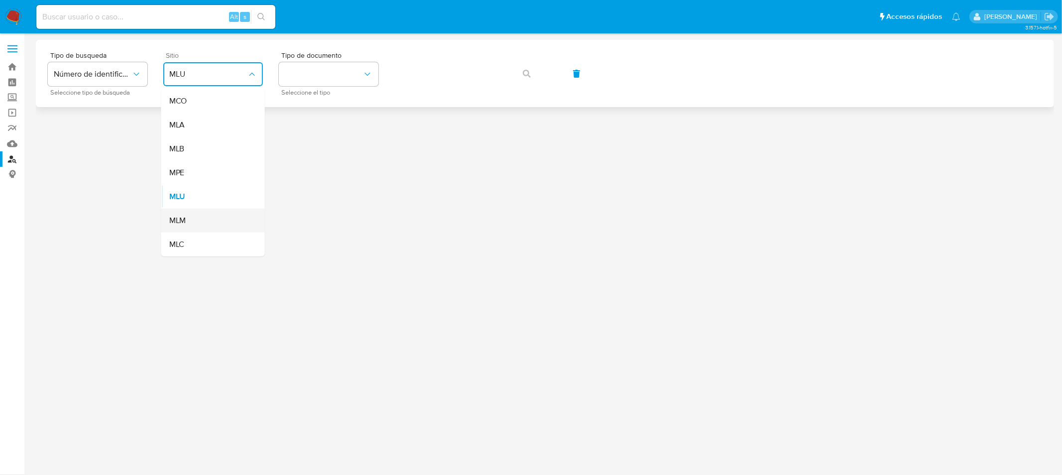
click at [213, 213] on div "MLM" at bounding box center [210, 221] width 82 height 24
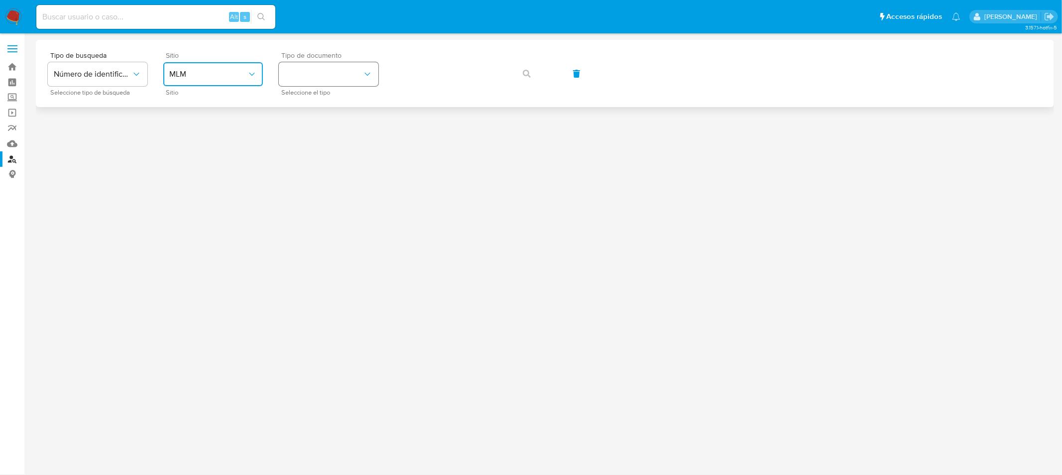
click at [342, 78] on button "identificationType" at bounding box center [329, 74] width 100 height 24
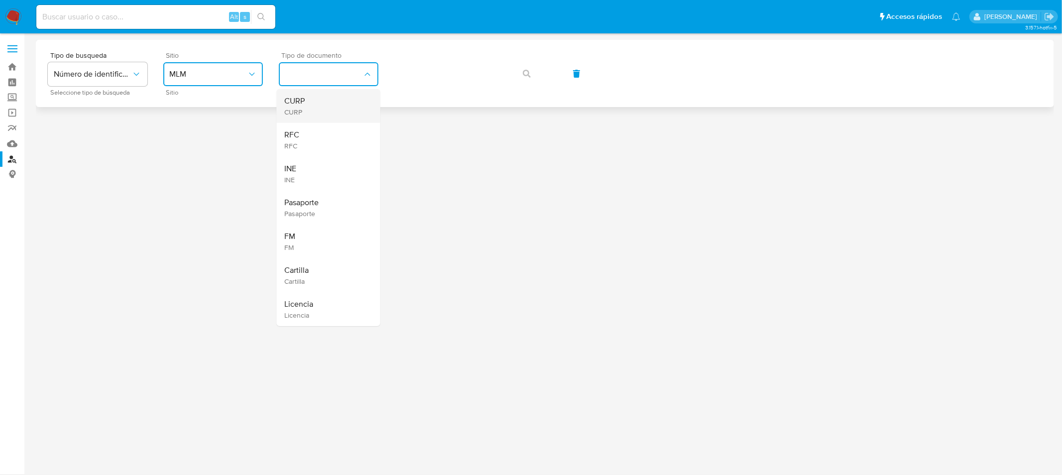
click at [364, 120] on div "CURP CURP" at bounding box center [326, 106] width 82 height 34
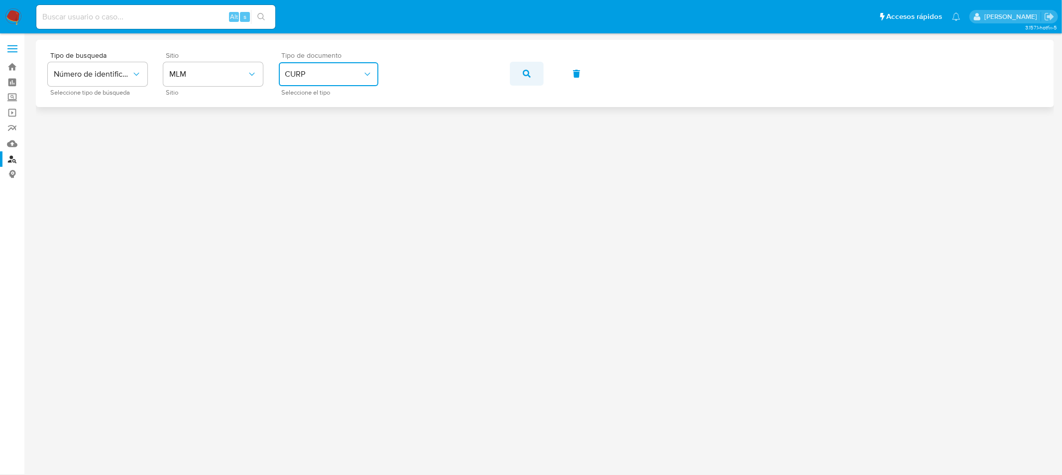
click at [529, 75] on icon "button" at bounding box center [527, 74] width 8 height 8
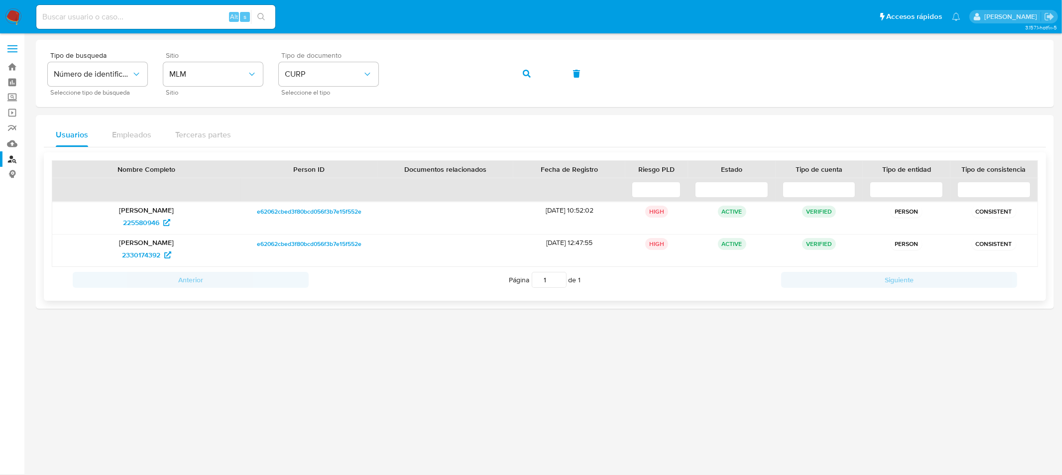
click at [296, 213] on span "e62062cbed3f80bcd056f3b7e15f552e" at bounding box center [309, 212] width 105 height 12
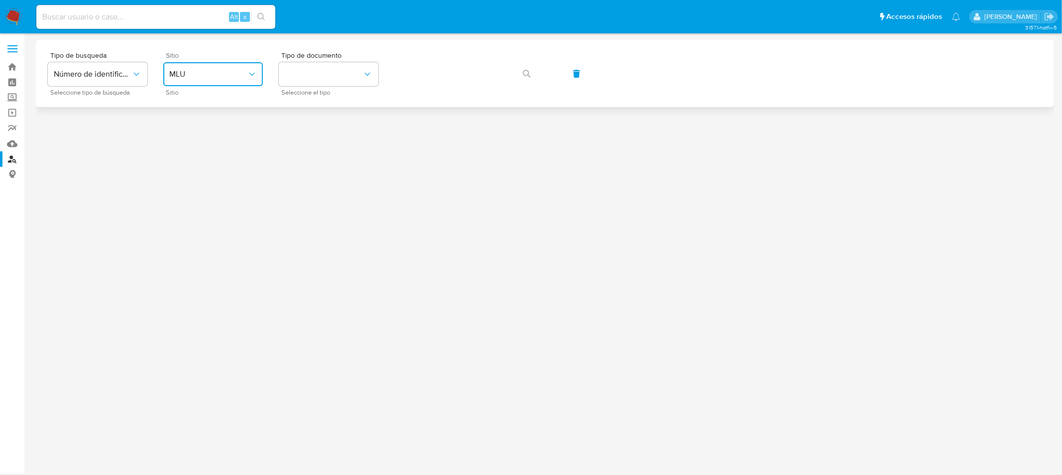
click at [230, 77] on span "MLU" at bounding box center [208, 74] width 78 height 10
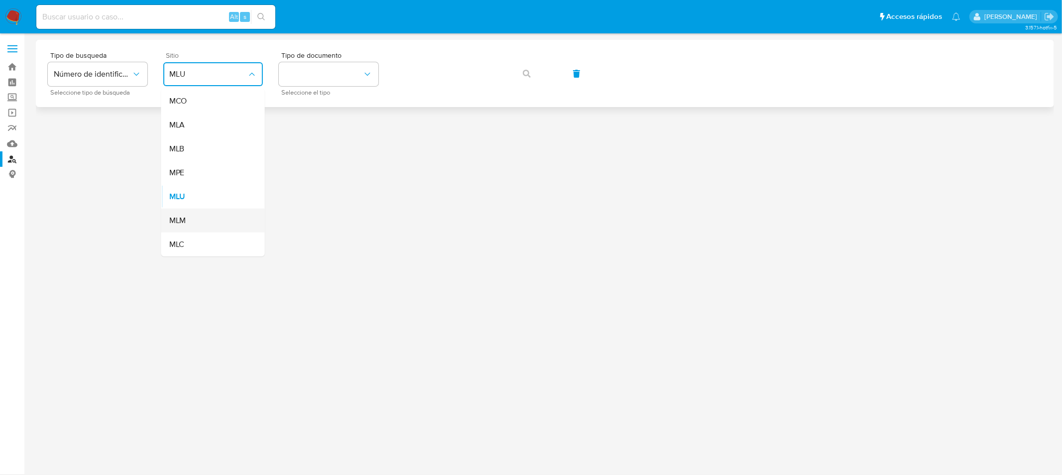
click at [207, 217] on div "MLM" at bounding box center [210, 221] width 82 height 24
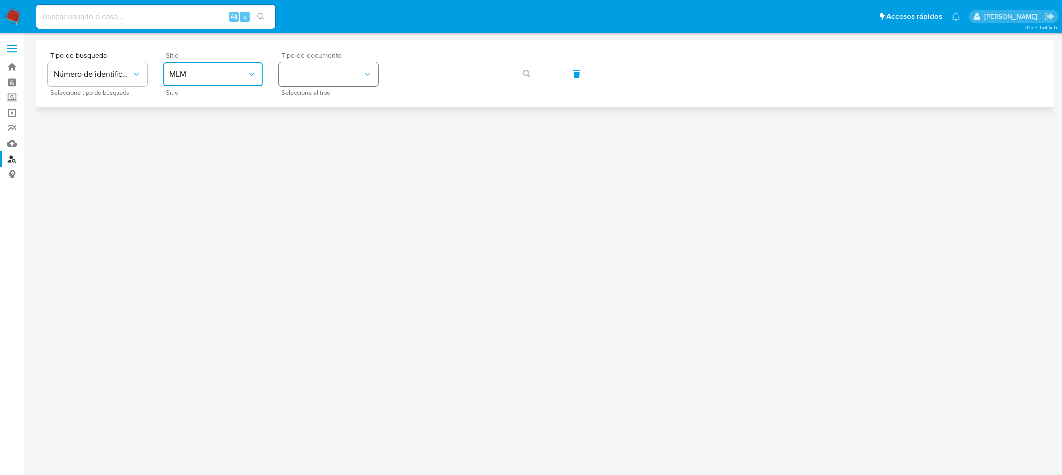
click at [317, 72] on button "identificationType" at bounding box center [329, 74] width 100 height 24
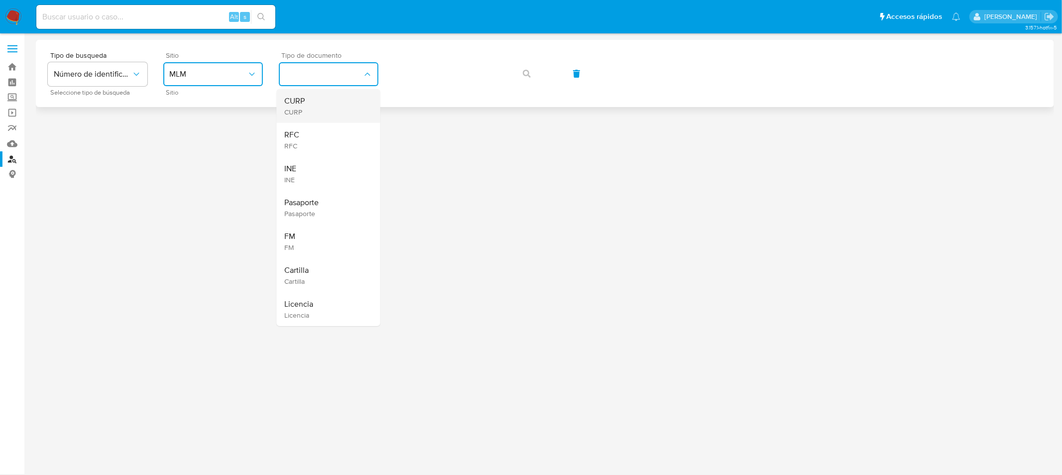
click at [311, 103] on div "CURP CURP" at bounding box center [326, 106] width 82 height 34
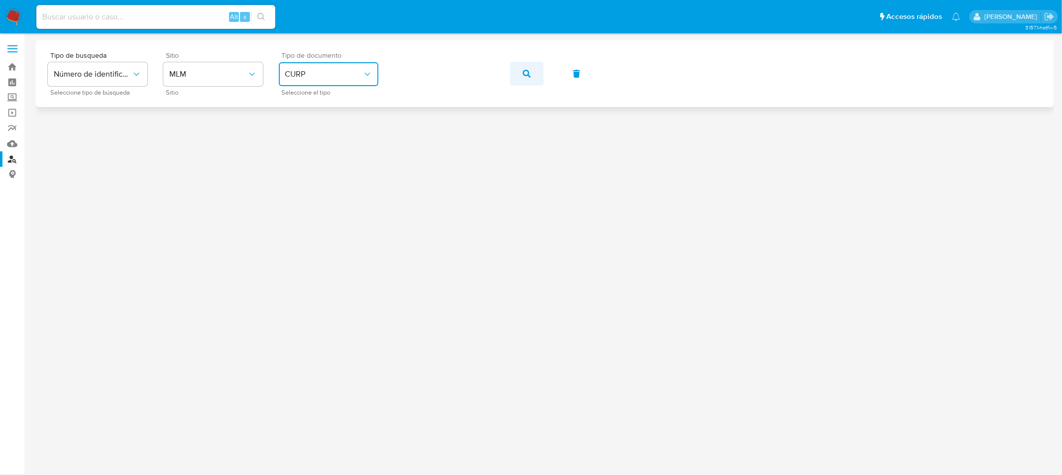
click at [539, 71] on button "button" at bounding box center [527, 74] width 34 height 24
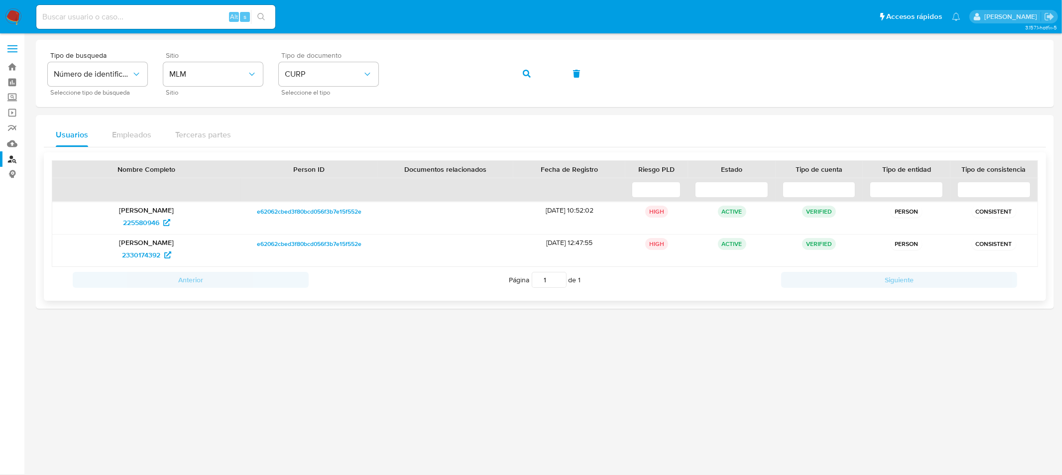
click at [327, 208] on span "e62062cbed3f80bcd056f3b7e15f552e" at bounding box center [309, 212] width 105 height 12
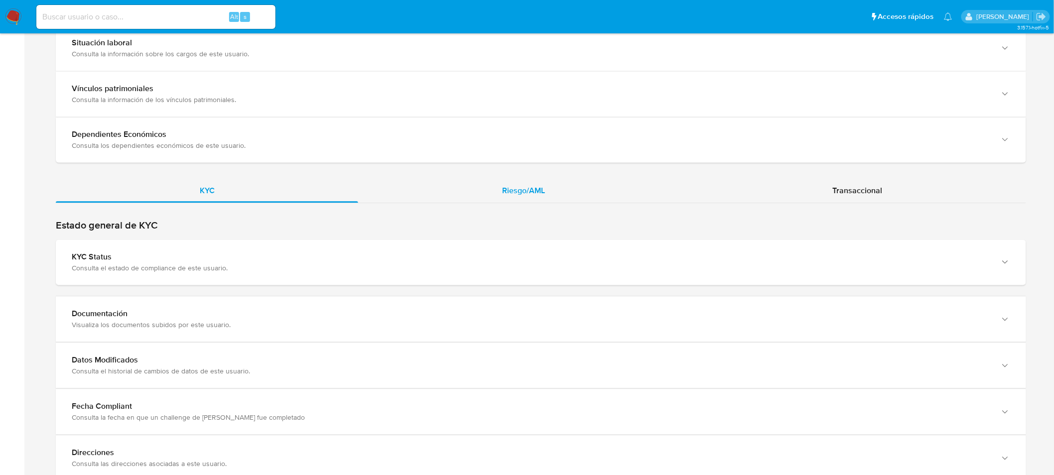
scroll to position [887, 0]
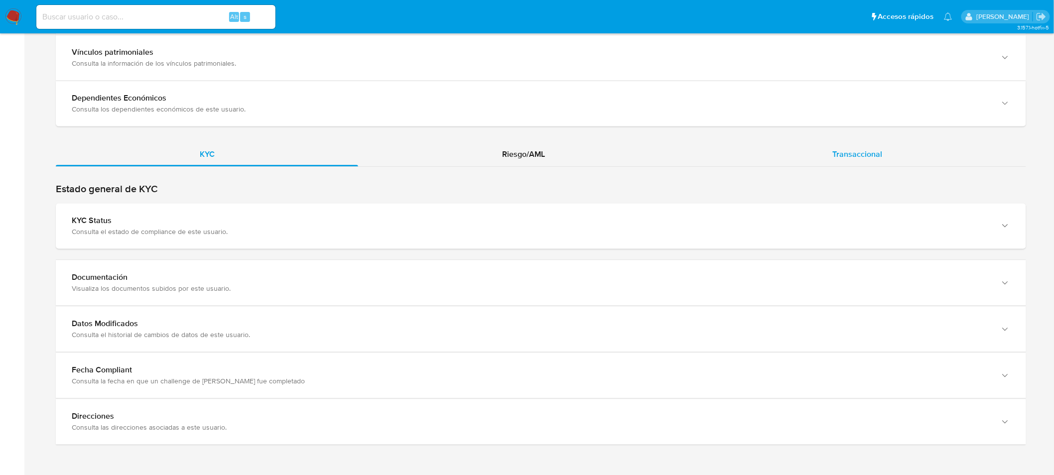
click at [840, 158] on span "Transaccional" at bounding box center [857, 153] width 50 height 11
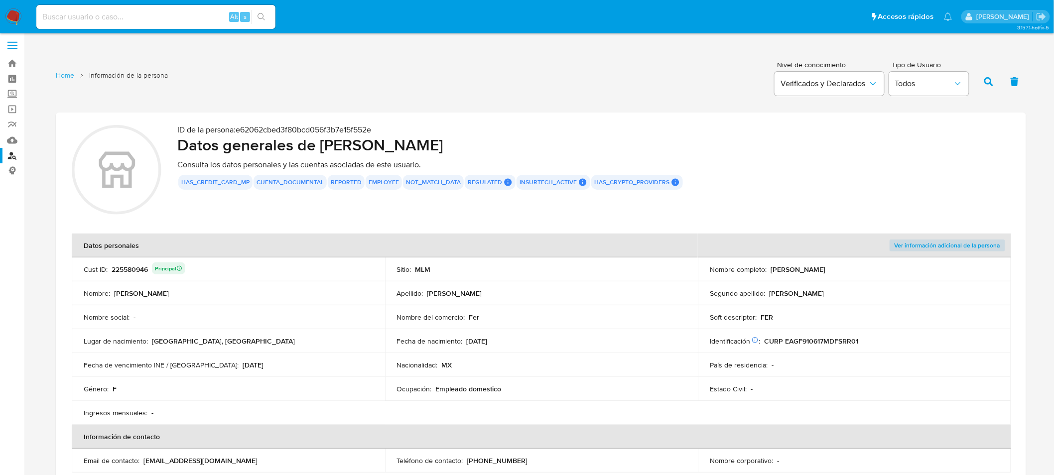
scroll to position [0, 0]
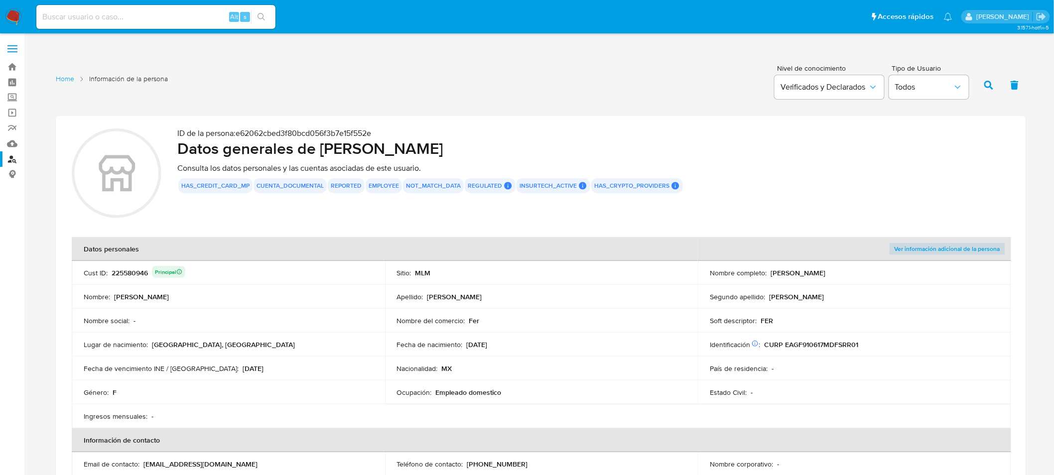
click at [15, 160] on link "Buscador de personas" at bounding box center [59, 158] width 118 height 15
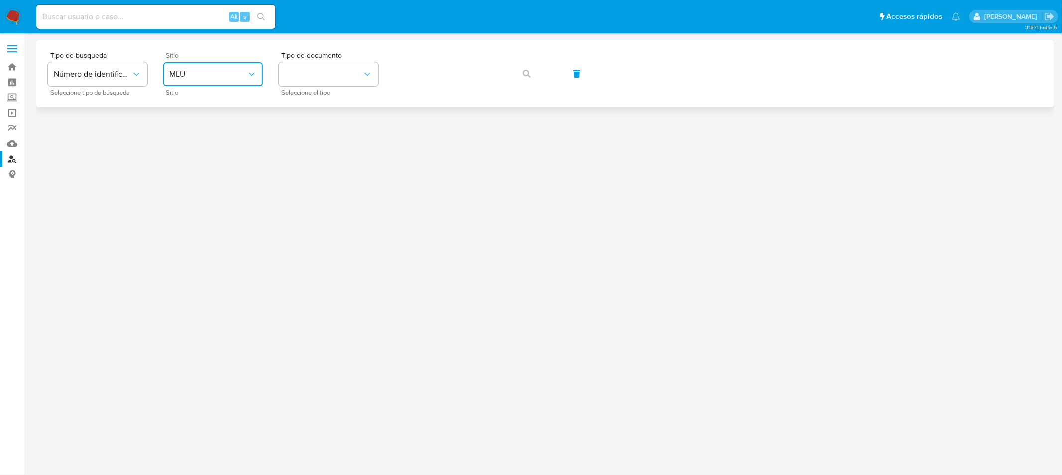
click at [222, 83] on button "MLU" at bounding box center [213, 74] width 100 height 24
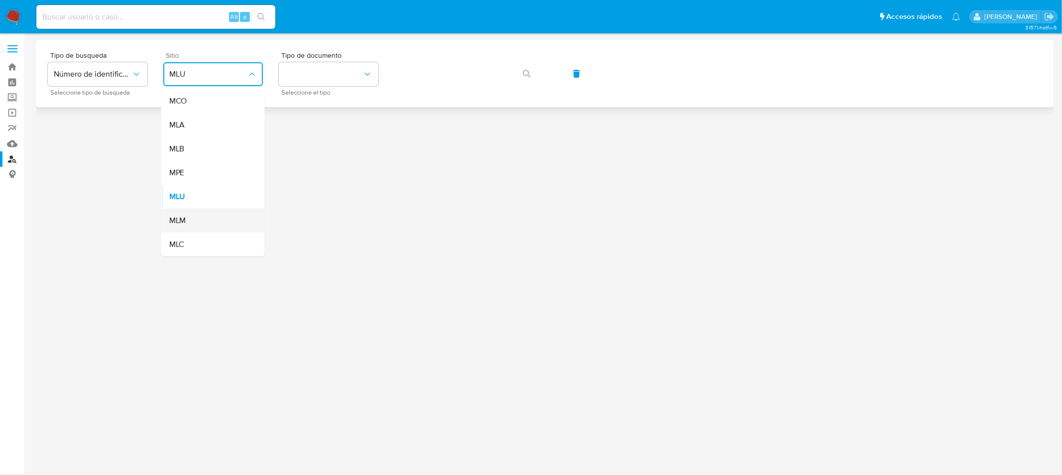
click at [212, 221] on div "MLM" at bounding box center [210, 221] width 82 height 24
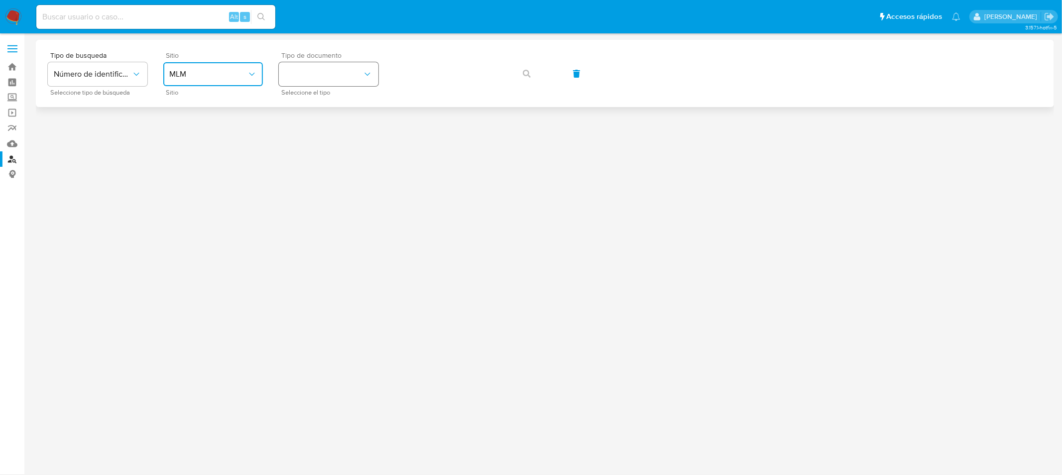
click at [319, 85] on button "identificationType" at bounding box center [329, 74] width 100 height 24
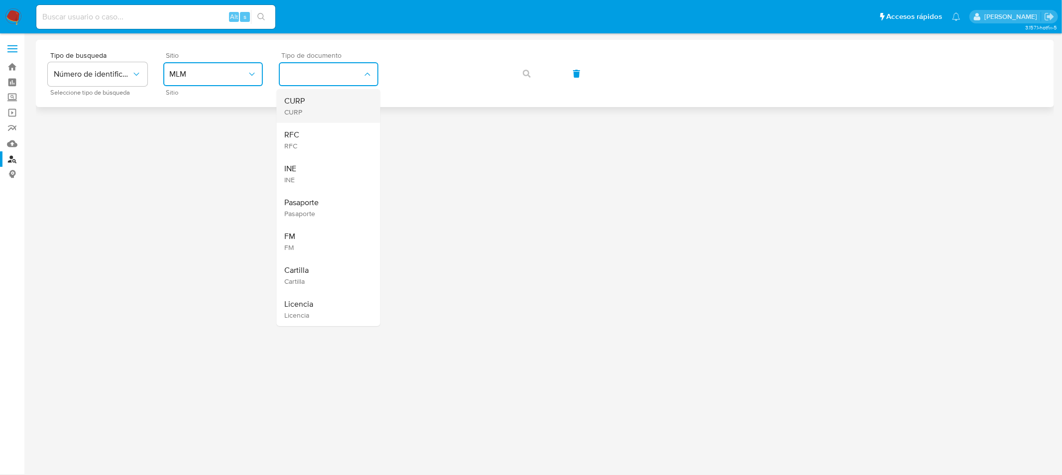
click at [312, 118] on div "CURP CURP" at bounding box center [326, 106] width 82 height 34
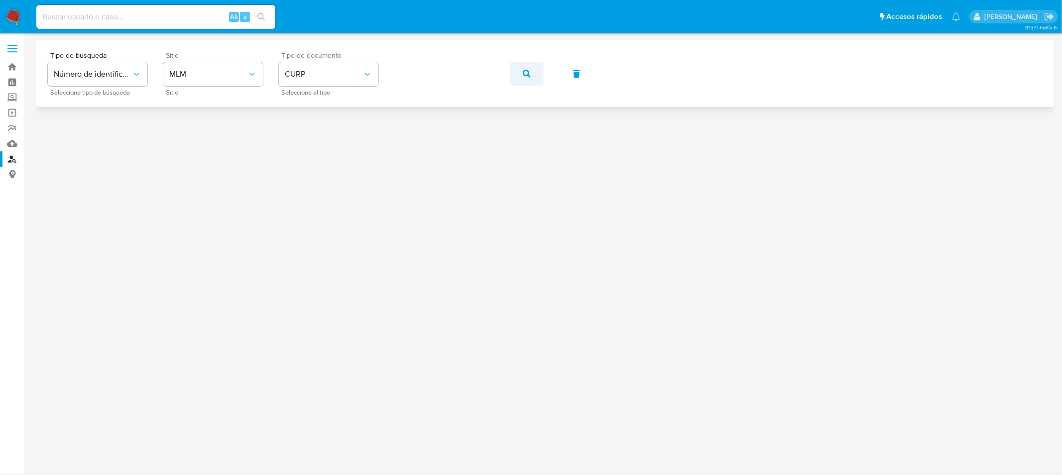
click at [521, 74] on button "button" at bounding box center [527, 74] width 34 height 24
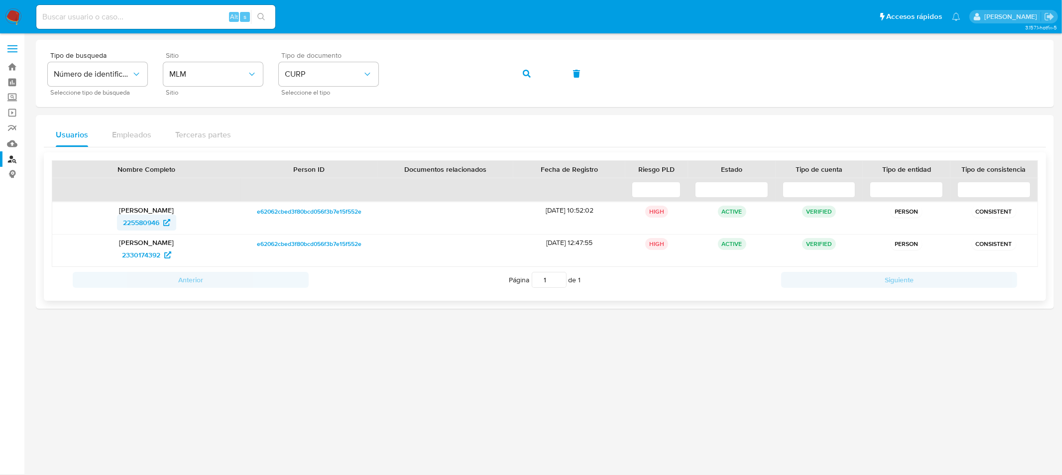
click at [139, 226] on span "225580946" at bounding box center [141, 223] width 36 height 16
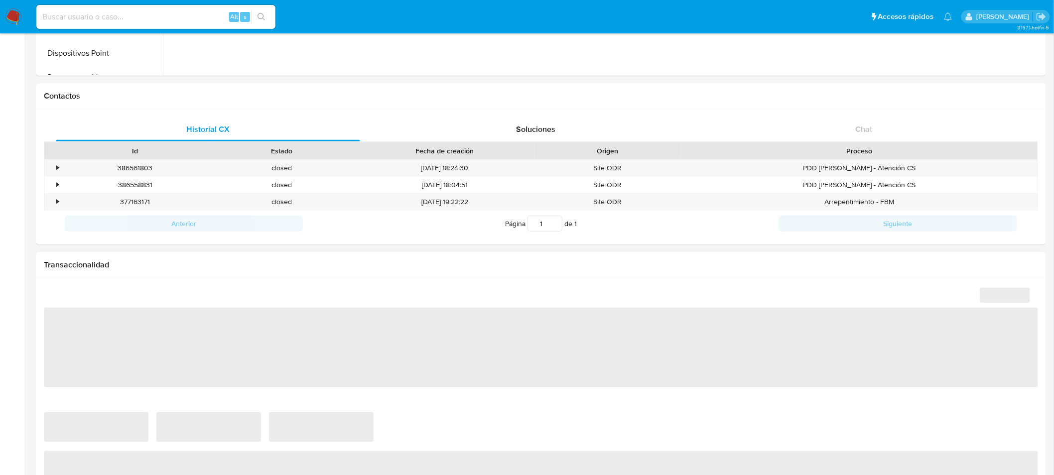
select select "10"
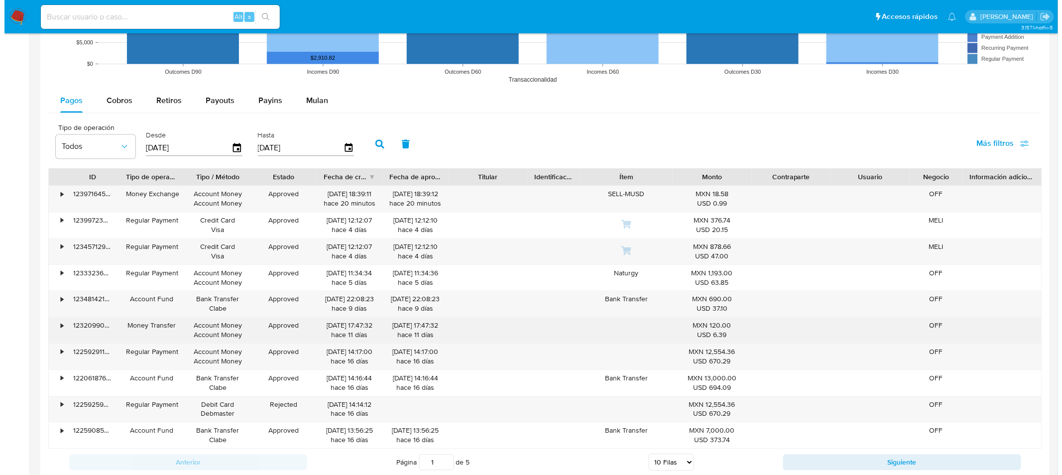
scroll to position [906, 0]
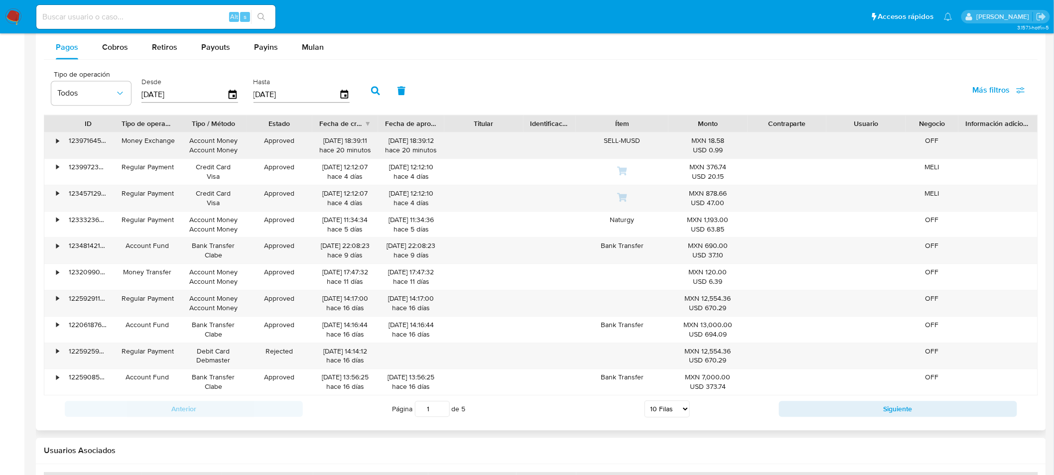
drag, startPoint x: 319, startPoint y: 144, endPoint x: 374, endPoint y: 147, distance: 55.8
click at [374, 147] on div "[DATE] 18:39:11 hace 20 minutos" at bounding box center [345, 145] width 66 height 26
drag, startPoint x: 603, startPoint y: 138, endPoint x: 646, endPoint y: 147, distance: 43.7
click at [646, 147] on div "SELL-MUSD" at bounding box center [622, 145] width 92 height 26
drag, startPoint x: 709, startPoint y: 142, endPoint x: 725, endPoint y: 147, distance: 16.6
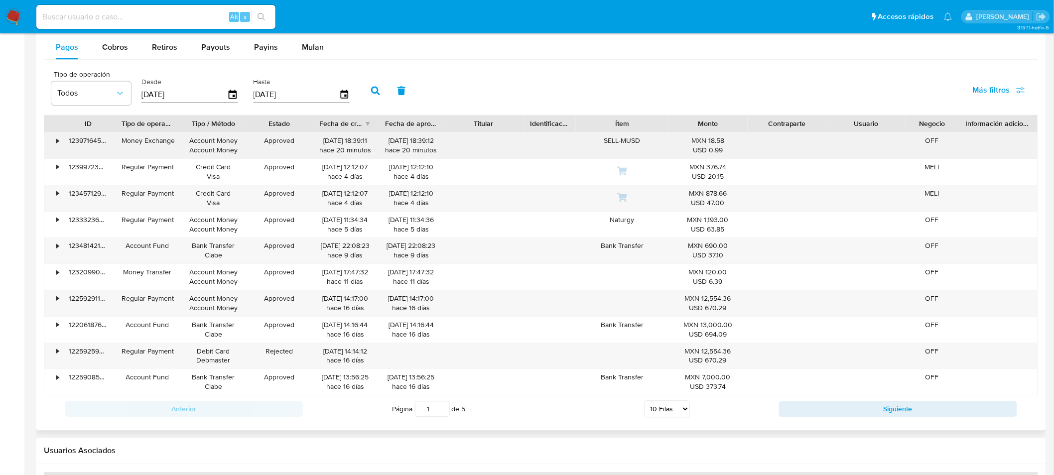
click at [725, 147] on div "MXN 18.58 USD 0.99" at bounding box center [707, 145] width 65 height 19
click at [207, 150] on div "Account Money Account Money" at bounding box center [213, 145] width 52 height 19
click at [118, 96] on icon "button" at bounding box center [120, 93] width 10 height 10
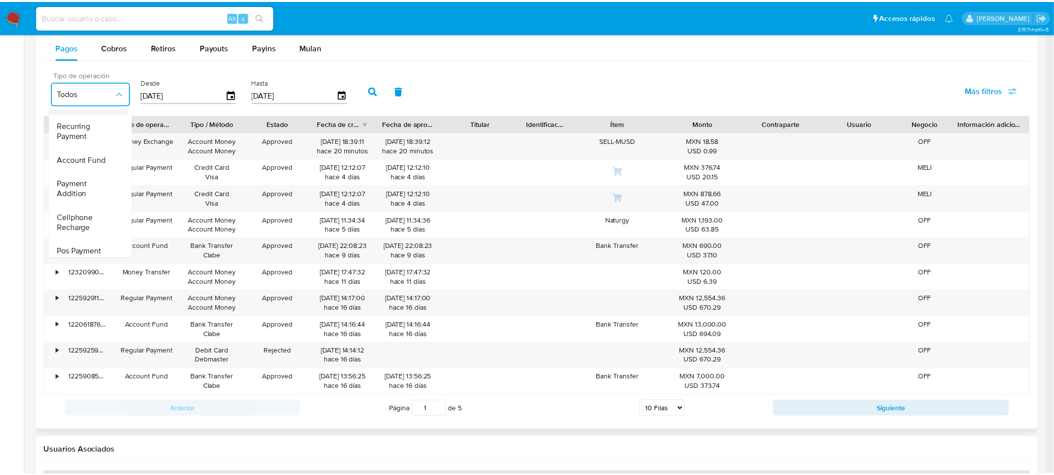
scroll to position [147, 0]
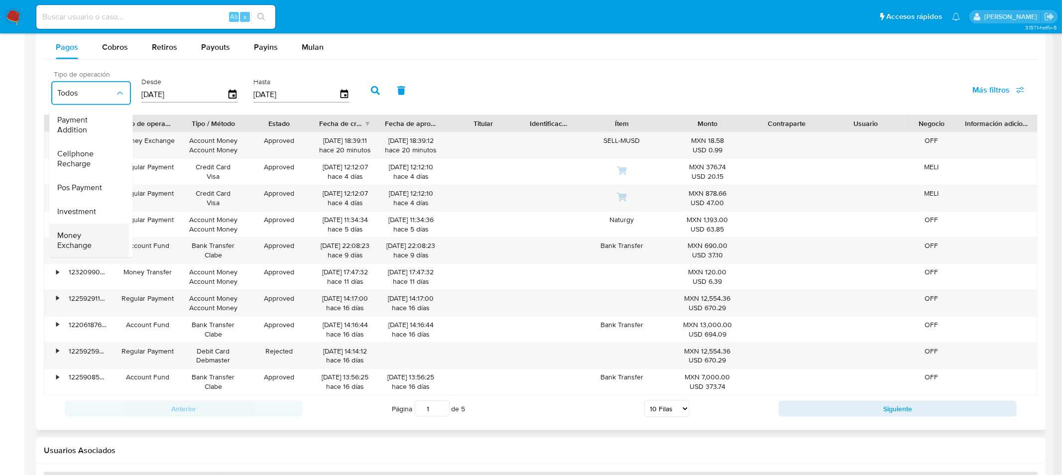
click at [93, 232] on span "Money Exchange" at bounding box center [86, 241] width 58 height 20
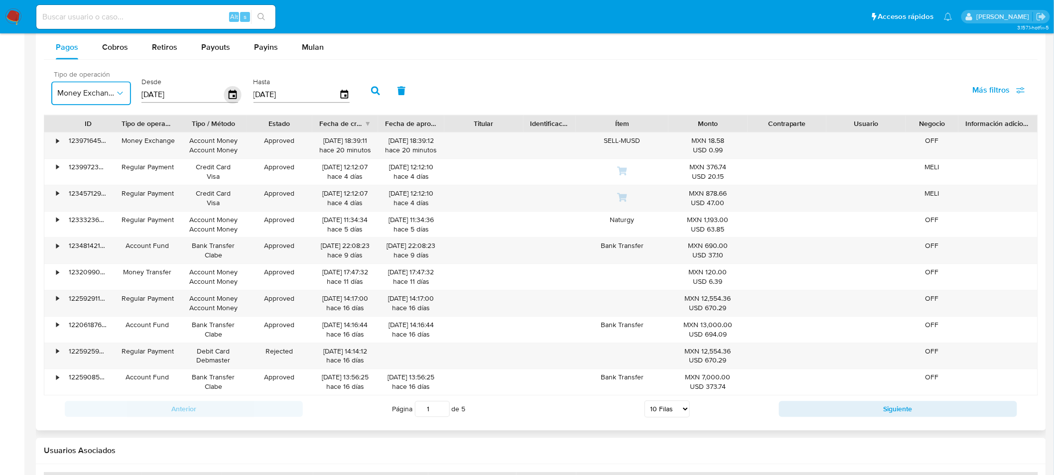
click at [225, 95] on icon "button" at bounding box center [232, 94] width 17 height 17
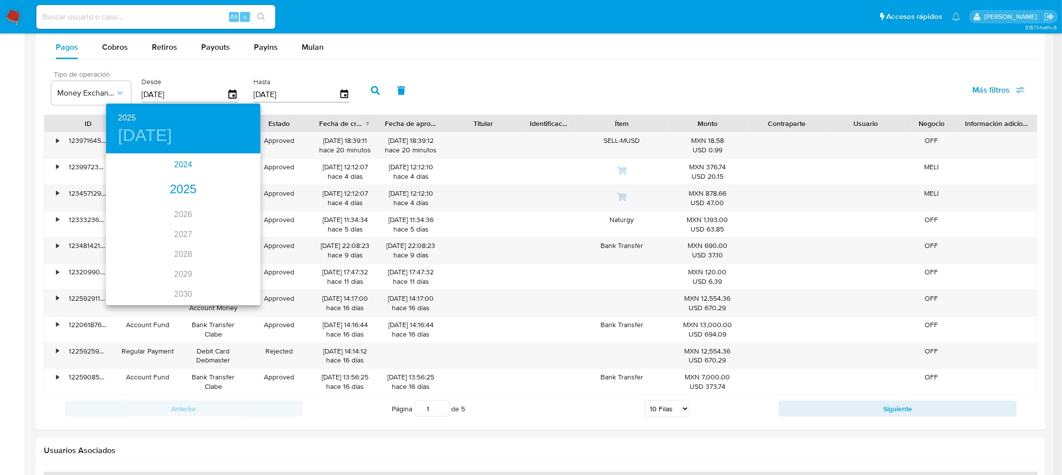
click at [183, 166] on div "2024" at bounding box center [183, 165] width 154 height 20
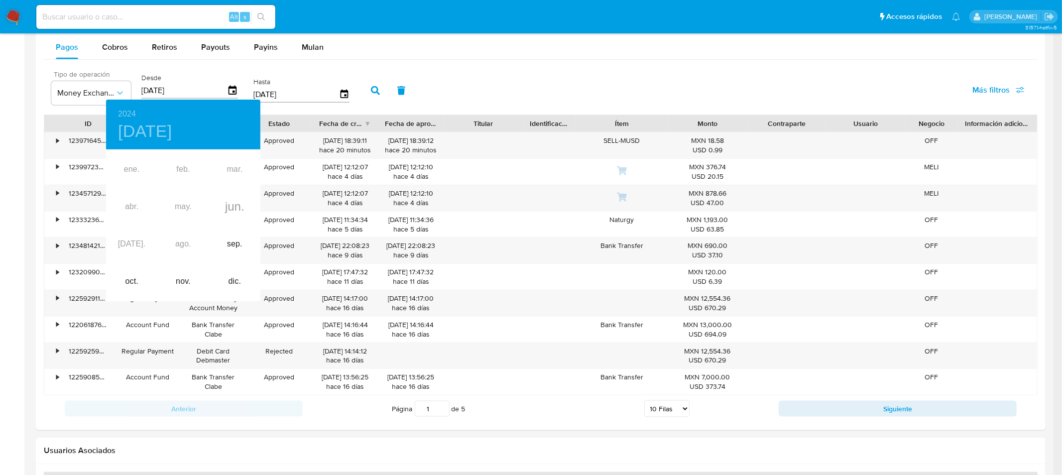
click at [373, 92] on div at bounding box center [531, 237] width 1062 height 475
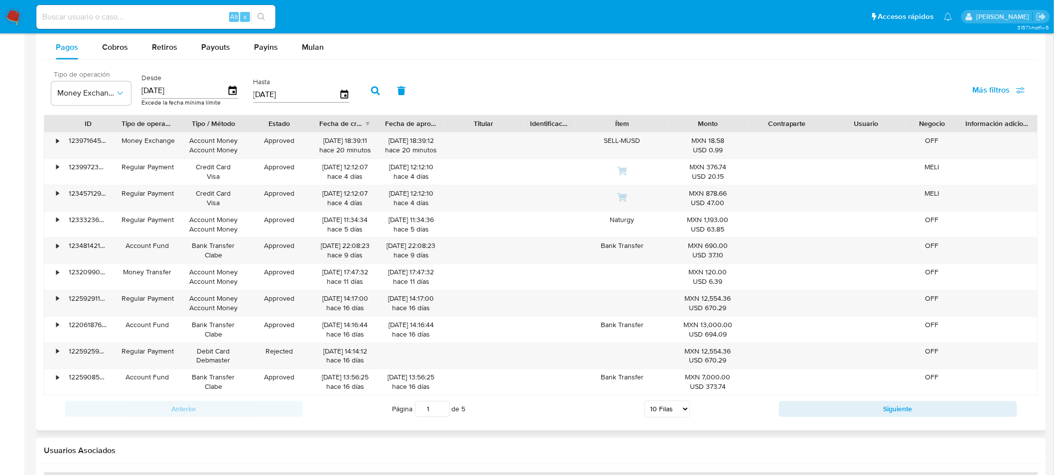
click at [371, 95] on icon "button" at bounding box center [375, 90] width 9 height 9
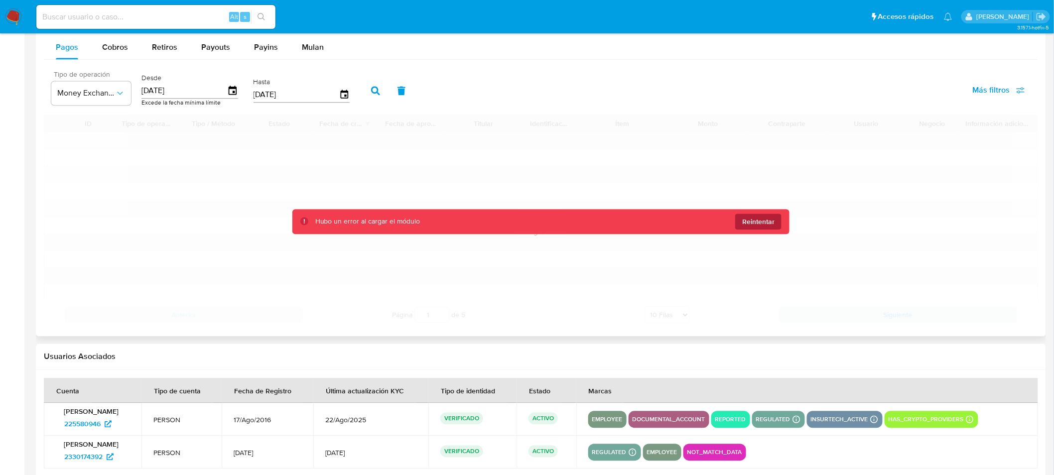
click at [758, 226] on span "Reintentar" at bounding box center [758, 222] width 32 height 16
click at [217, 92] on input "[DATE]" at bounding box center [184, 91] width 86 height 16
click at [228, 91] on icon "button" at bounding box center [232, 90] width 17 height 17
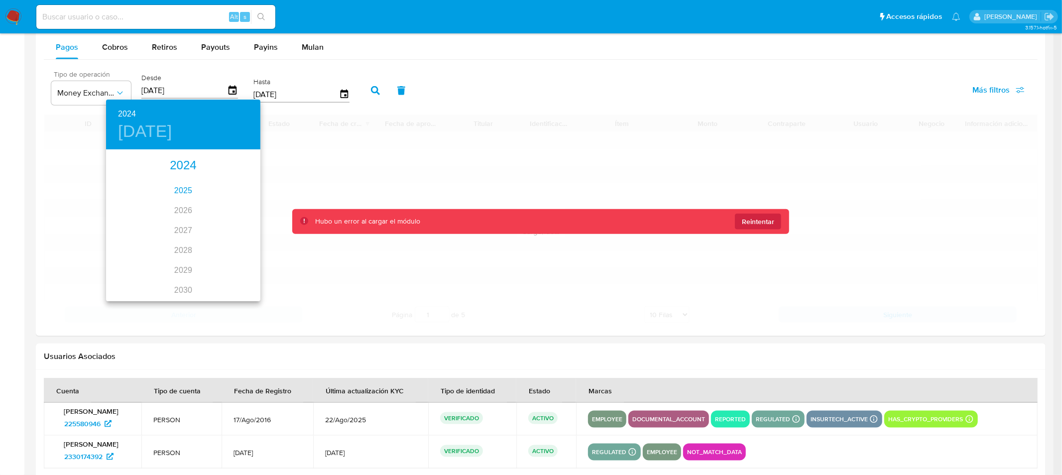
click at [187, 185] on div "2025" at bounding box center [183, 191] width 154 height 20
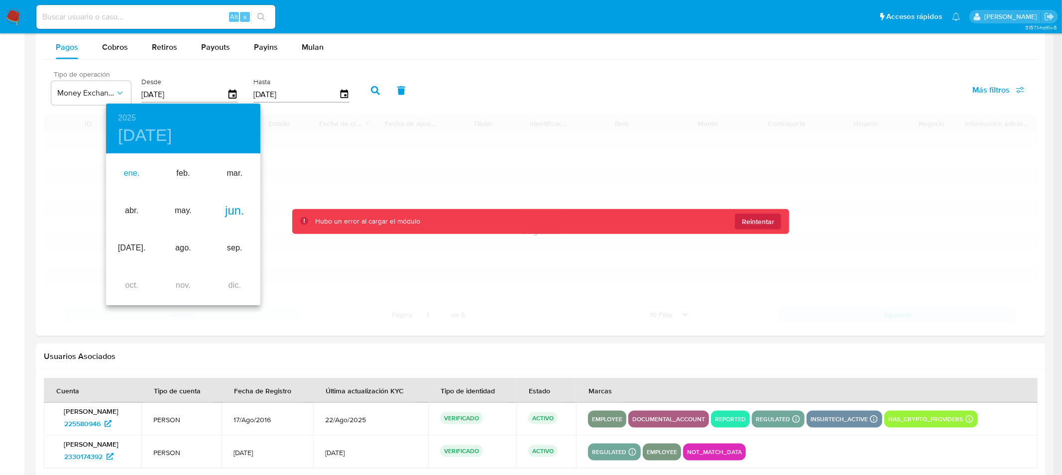
click at [136, 178] on div "ene." at bounding box center [131, 173] width 51 height 37
click at [161, 207] on p "1" at bounding box center [163, 206] width 4 height 10
type input "[DATE]"
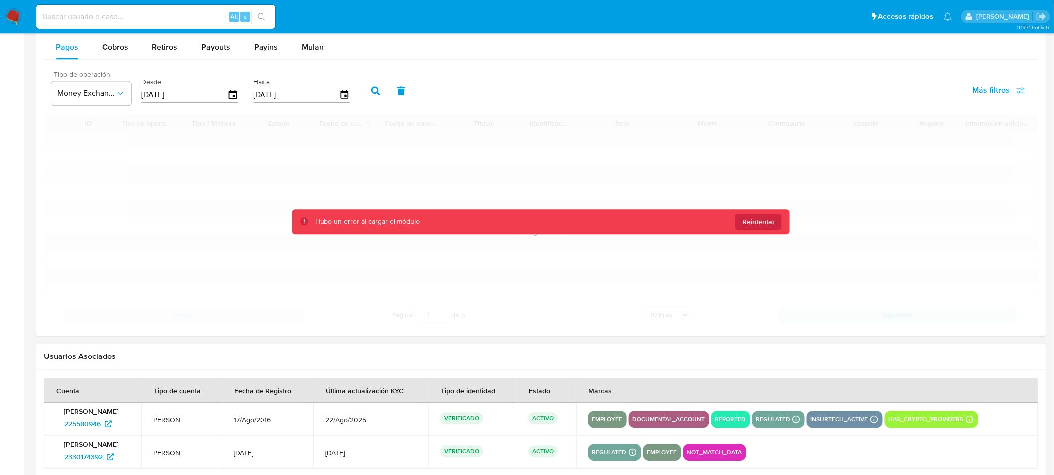
click at [371, 93] on icon "button" at bounding box center [375, 90] width 9 height 9
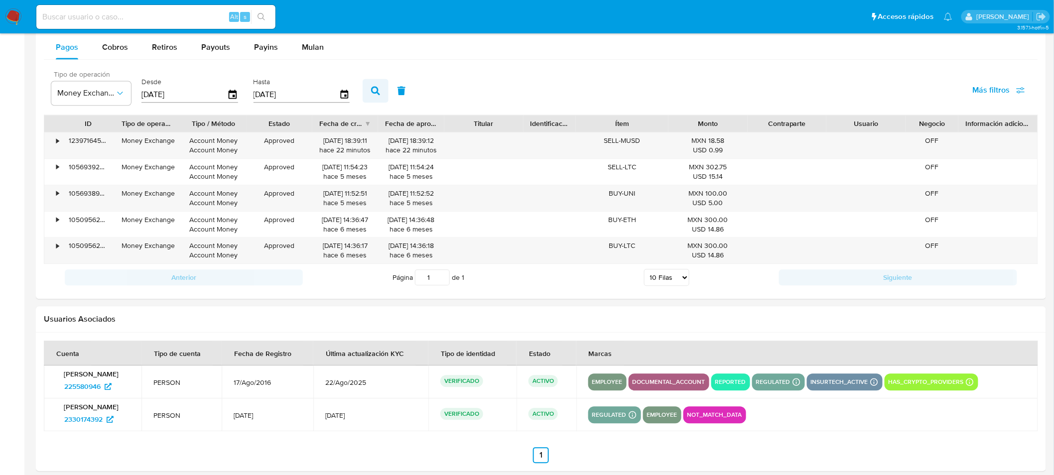
scroll to position [917, 0]
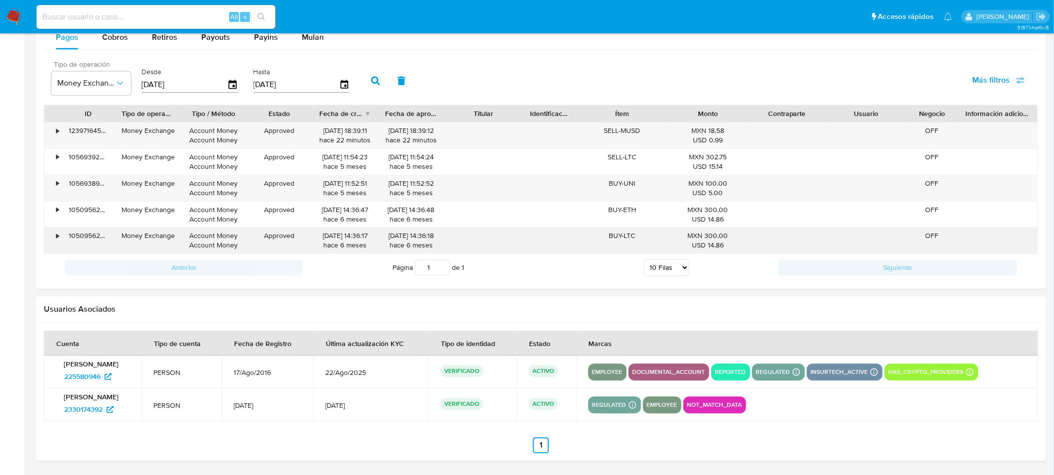
drag, startPoint x: 641, startPoint y: 240, endPoint x: 611, endPoint y: 240, distance: 29.9
click at [611, 240] on div "BUY-LTC" at bounding box center [622, 241] width 92 height 26
drag, startPoint x: 608, startPoint y: 240, endPoint x: 641, endPoint y: 238, distance: 33.0
click at [641, 238] on div "BUY-LTC" at bounding box center [622, 241] width 92 height 26
drag, startPoint x: 719, startPoint y: 237, endPoint x: 706, endPoint y: 235, distance: 13.2
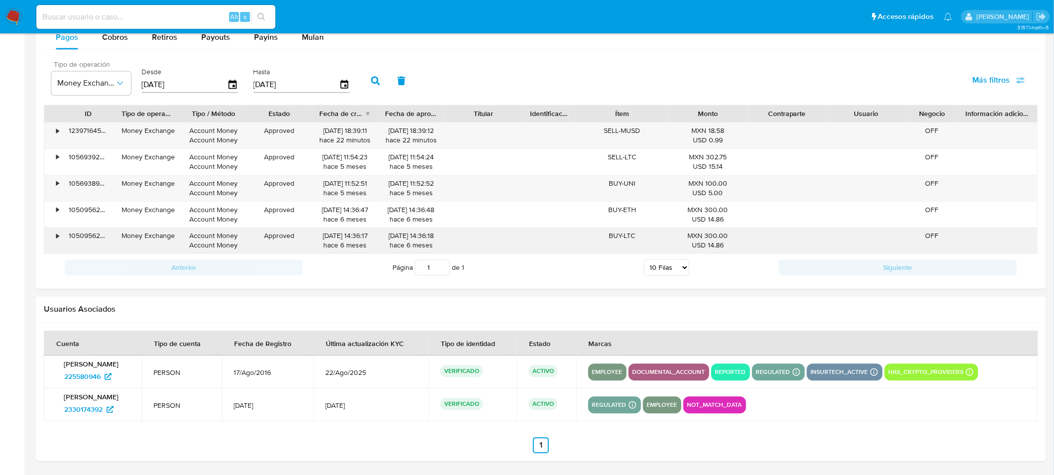
click at [706, 235] on div "MXN 300.00 USD 14.86" at bounding box center [707, 240] width 65 height 19
drag, startPoint x: 638, startPoint y: 236, endPoint x: 623, endPoint y: 236, distance: 15.4
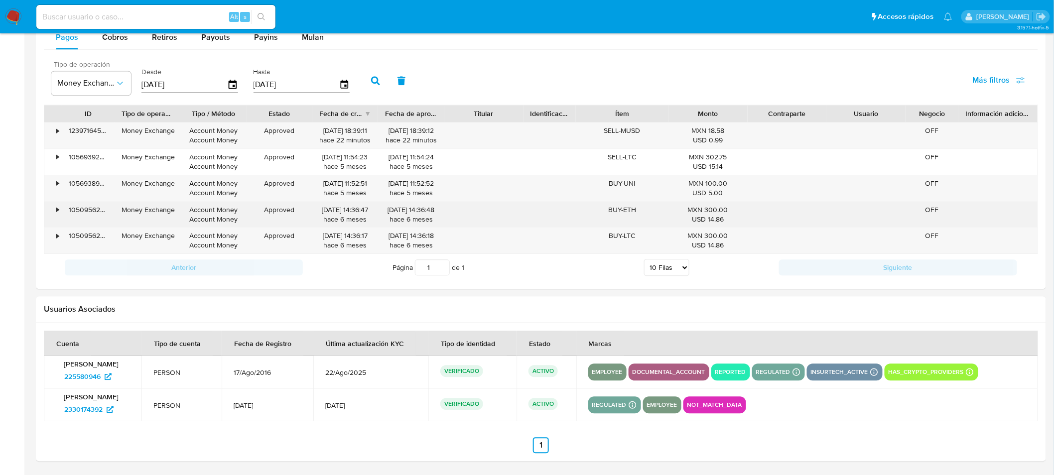
drag, startPoint x: 623, startPoint y: 236, endPoint x: 599, endPoint y: 220, distance: 28.6
click at [599, 220] on div "BUY-ETH" at bounding box center [622, 215] width 92 height 26
drag, startPoint x: 639, startPoint y: 211, endPoint x: 623, endPoint y: 212, distance: 16.0
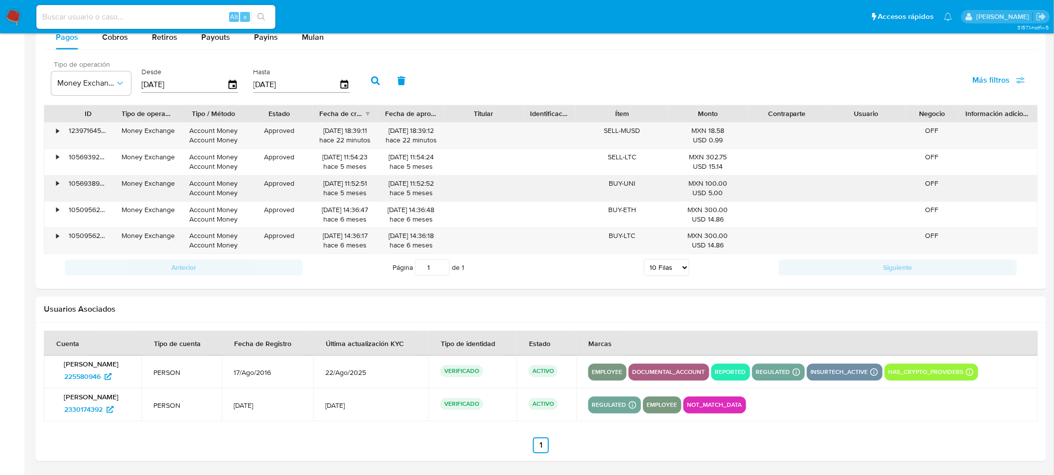
drag, startPoint x: 623, startPoint y: 212, endPoint x: 620, endPoint y: 187, distance: 25.6
click at [620, 187] on div "BUY-UNI" at bounding box center [622, 188] width 92 height 26
drag, startPoint x: 635, startPoint y: 183, endPoint x: 619, endPoint y: 180, distance: 16.2
click at [619, 180] on div "BUY-UNI" at bounding box center [622, 188] width 92 height 26
drag, startPoint x: 688, startPoint y: 181, endPoint x: 720, endPoint y: 246, distance: 73.3
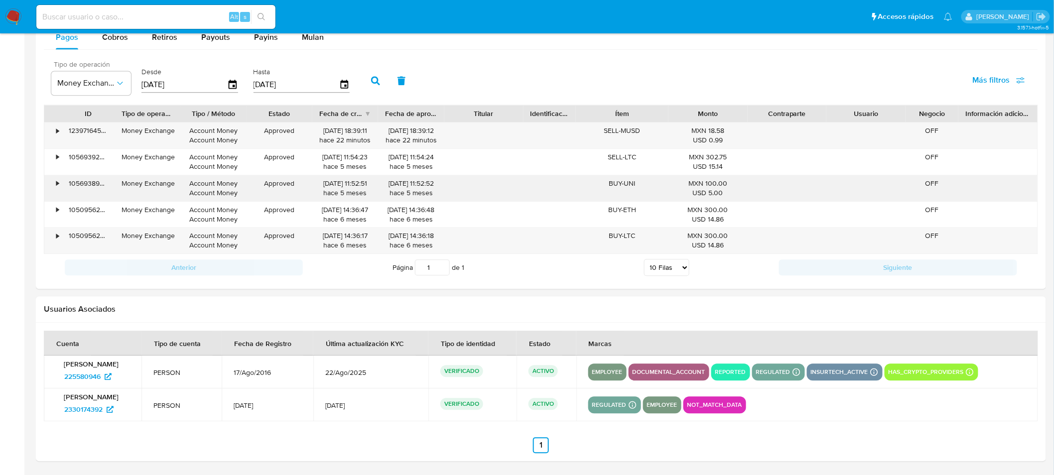
drag, startPoint x: 720, startPoint y: 246, endPoint x: 648, endPoint y: 186, distance: 94.0
click at [648, 186] on div "BUY-UNI" at bounding box center [622, 188] width 92 height 26
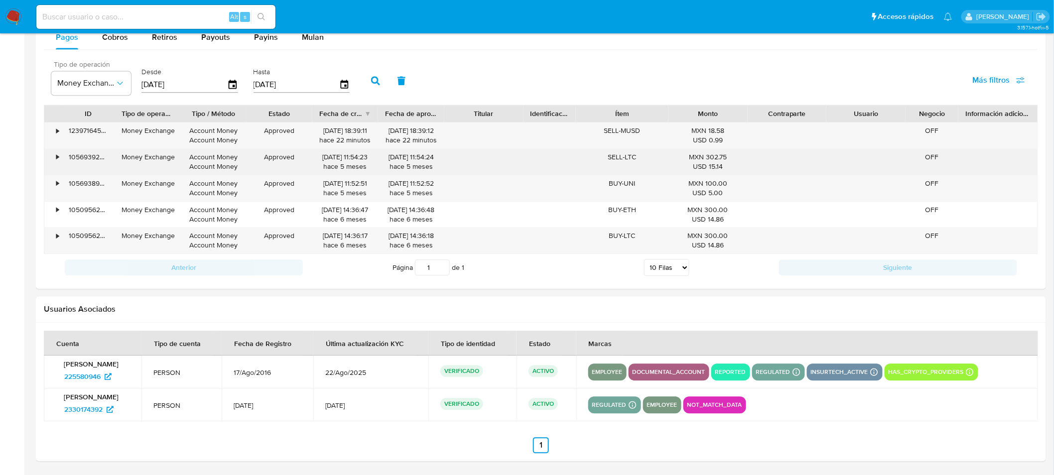
click at [56, 158] on div "•" at bounding box center [57, 156] width 2 height 9
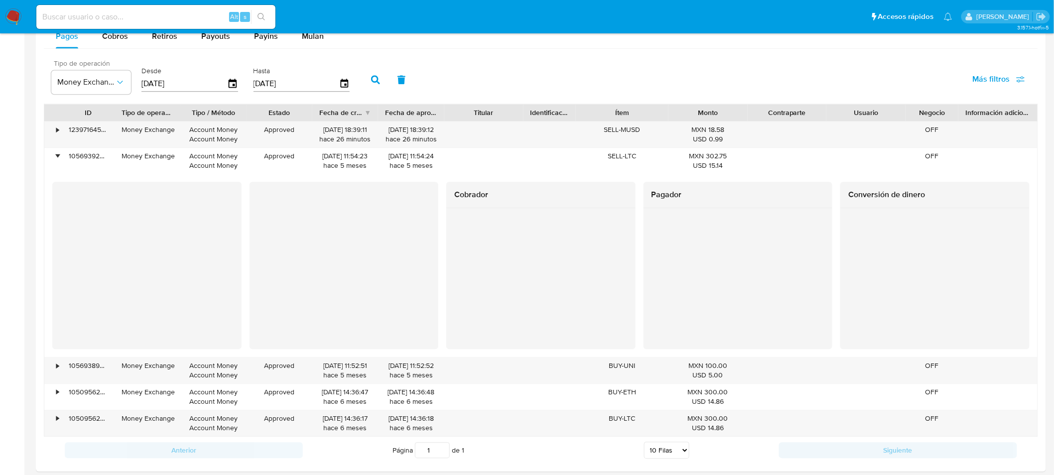
drag, startPoint x: 453, startPoint y: 232, endPoint x: 847, endPoint y: 226, distance: 393.9
drag, startPoint x: 846, startPoint y: 285, endPoint x: 847, endPoint y: 259, distance: 25.4
click at [847, 259] on div at bounding box center [934, 267] width 189 height 118
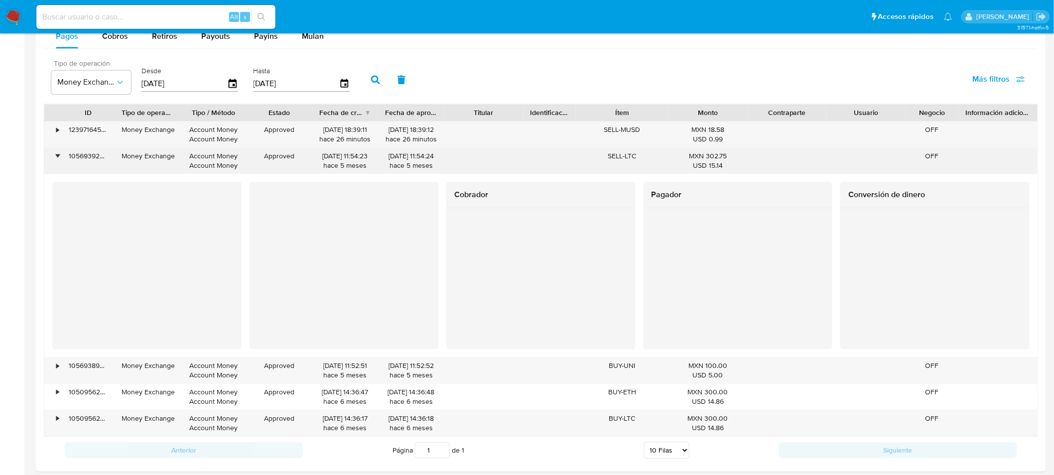
click at [57, 159] on div "•" at bounding box center [57, 155] width 2 height 9
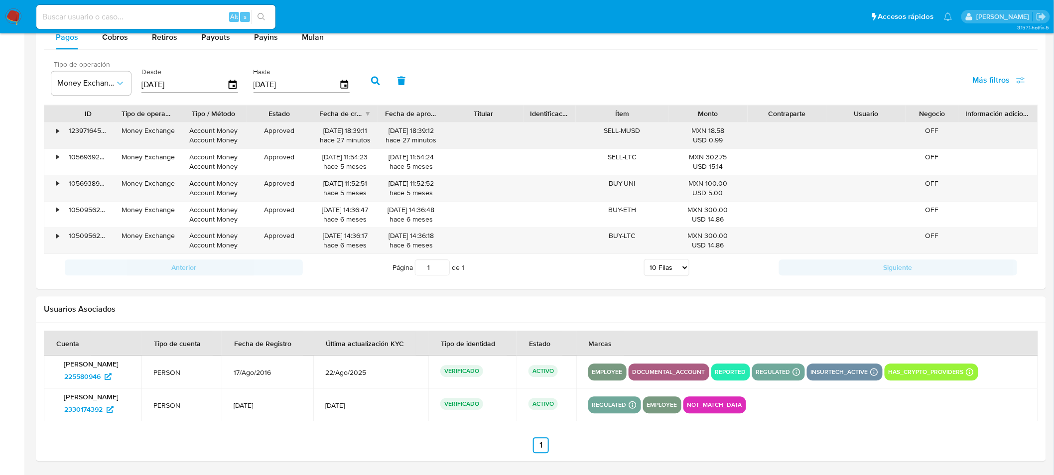
click at [57, 132] on div "•" at bounding box center [57, 130] width 2 height 9
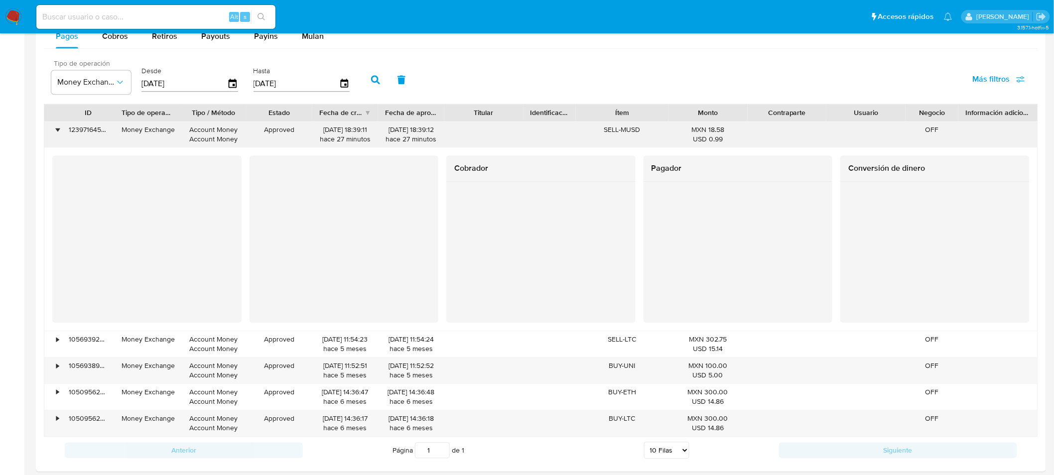
click at [57, 132] on div "•" at bounding box center [57, 129] width 2 height 9
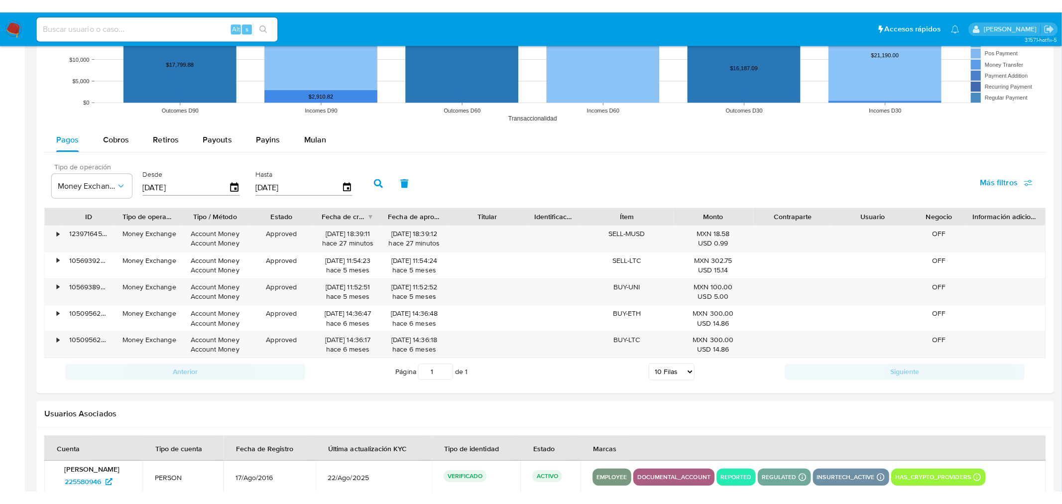
scroll to position [824, 0]
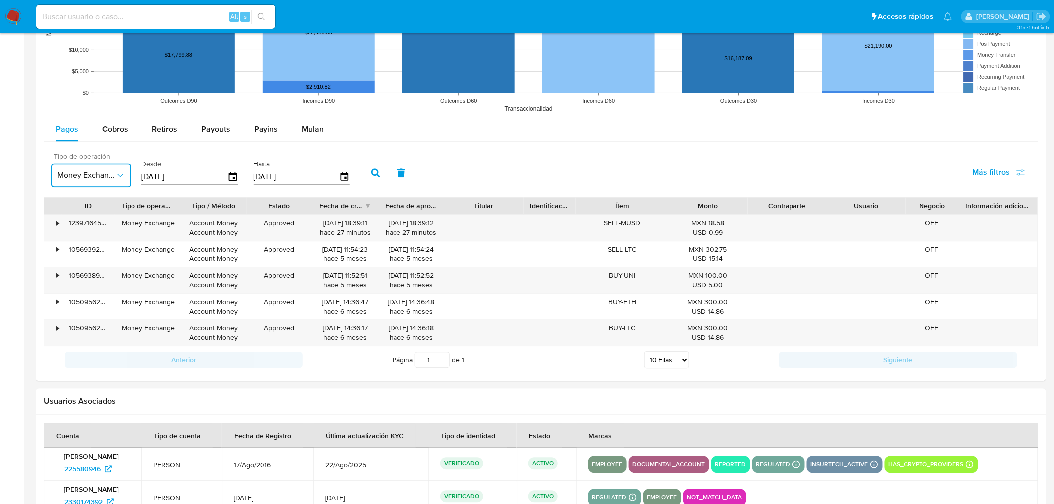
click at [99, 173] on span "Money Exchange" at bounding box center [86, 175] width 58 height 10
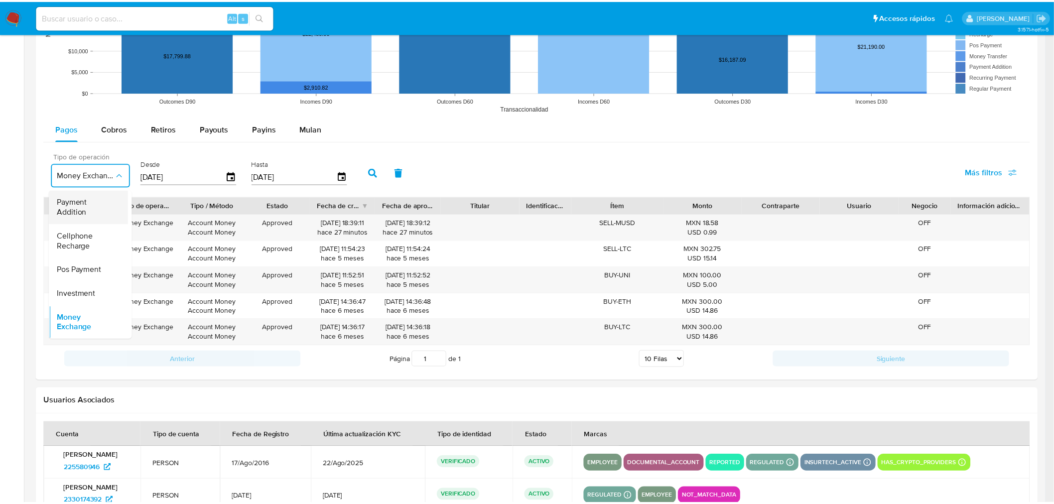
scroll to position [0, 4]
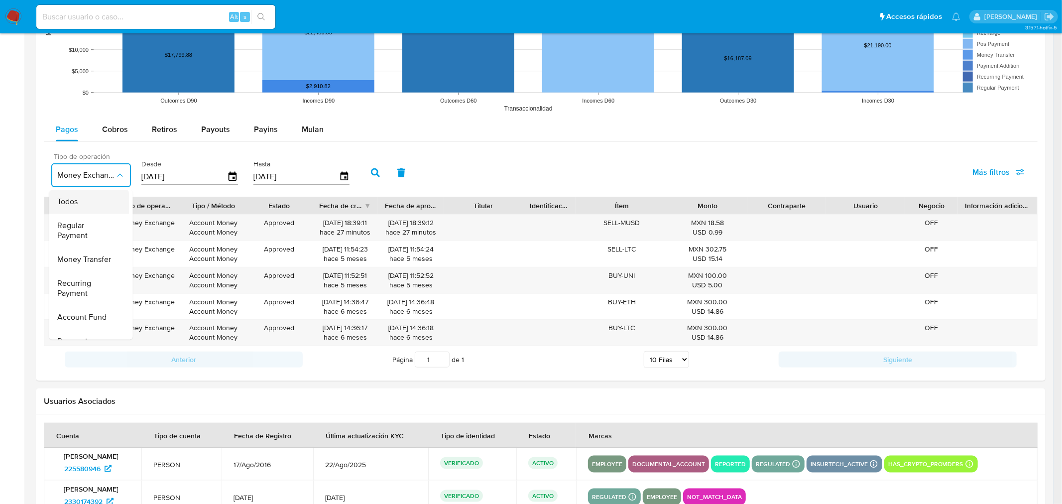
click at [96, 195] on div "Todos" at bounding box center [86, 202] width 58 height 24
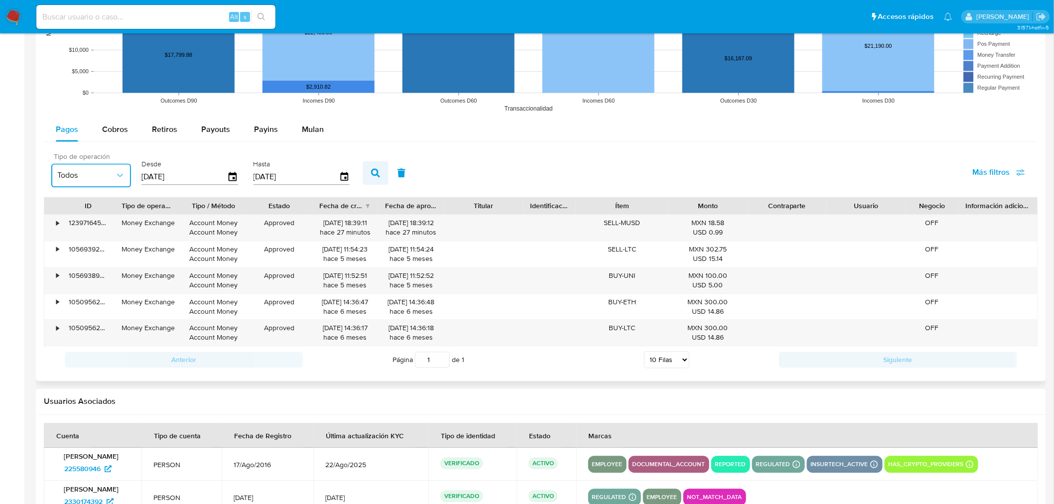
click at [371, 173] on icon "button" at bounding box center [375, 172] width 9 height 9
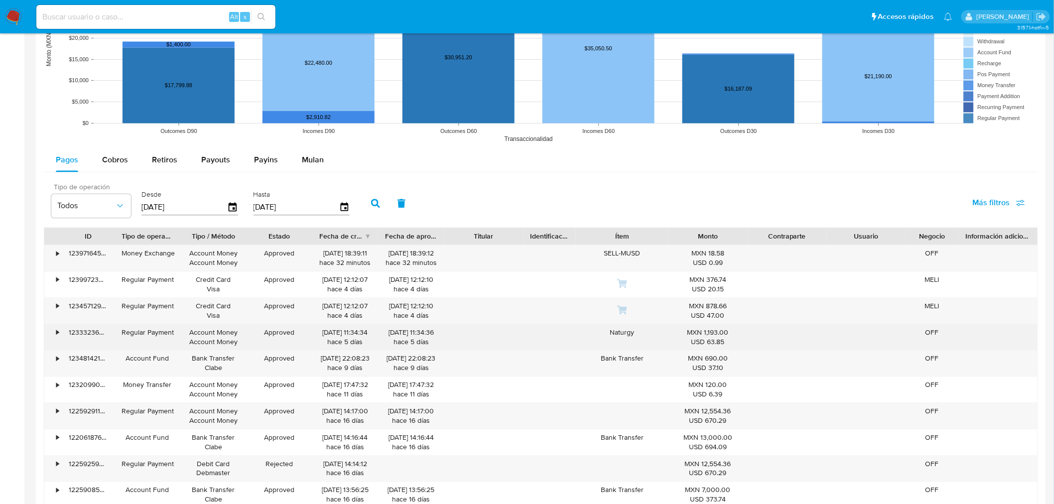
scroll to position [789, 0]
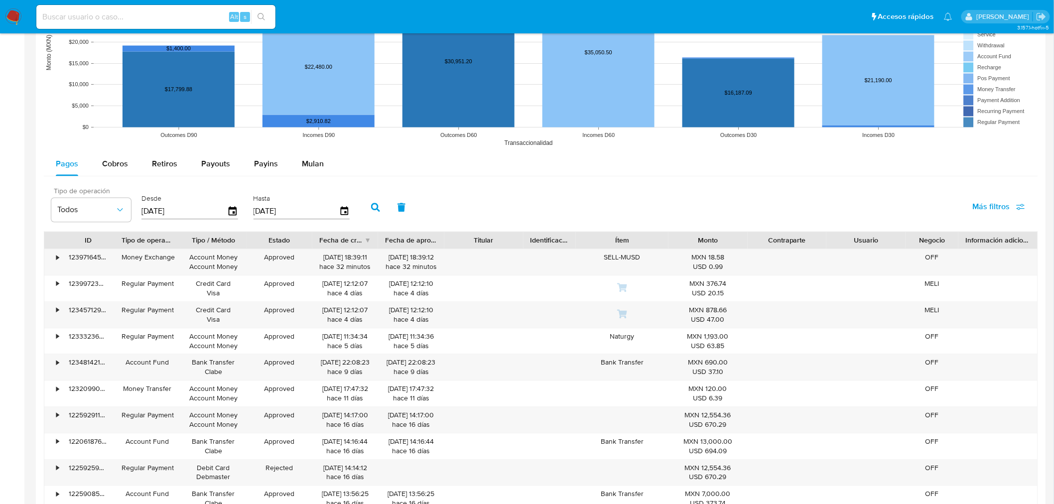
click at [371, 210] on icon "button" at bounding box center [375, 207] width 9 height 9
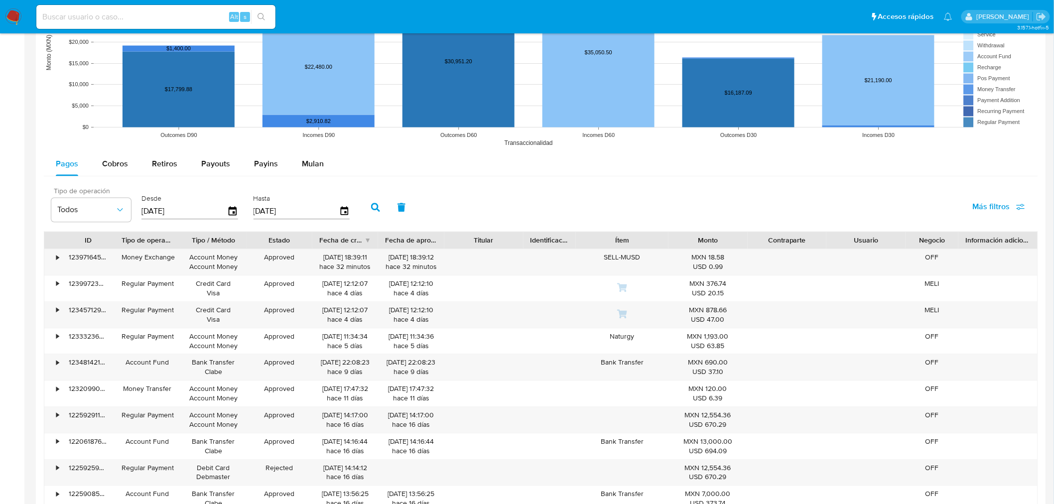
click at [371, 210] on icon "button" at bounding box center [375, 207] width 9 height 9
